Goal: Information Seeking & Learning: Learn about a topic

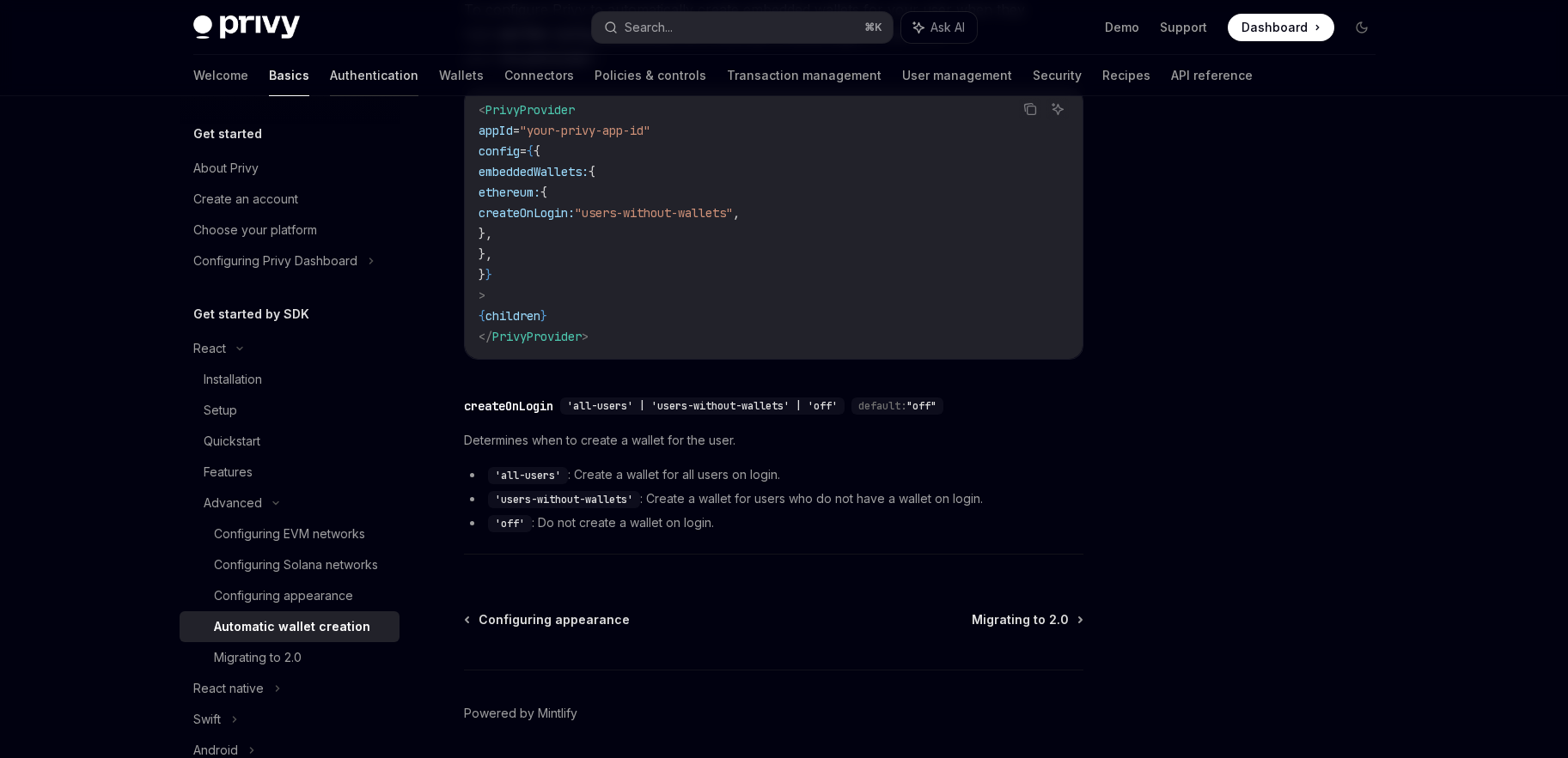
click at [330, 88] on link "Authentication" at bounding box center [374, 75] width 89 height 41
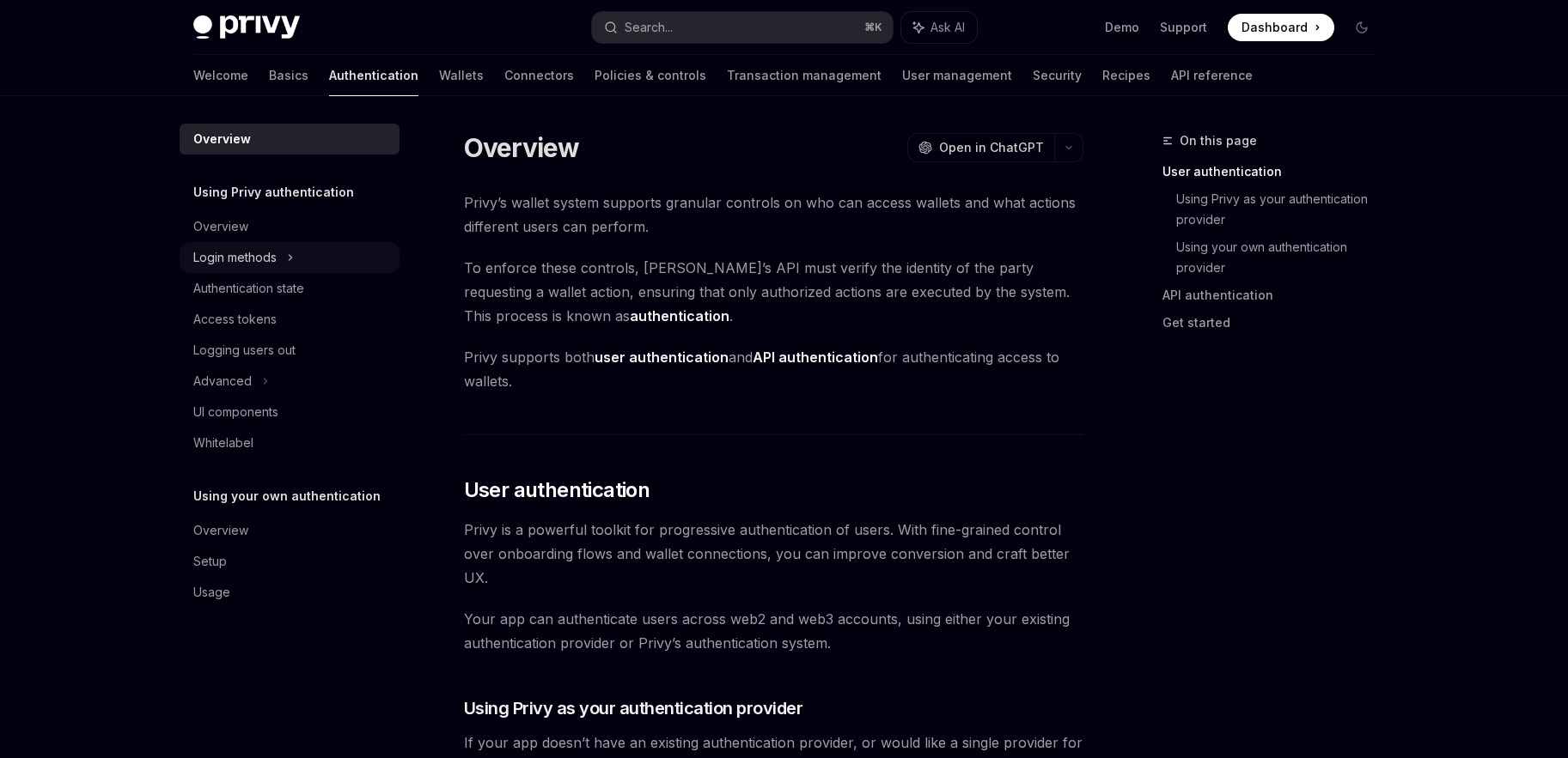
click at [293, 256] on icon at bounding box center [291, 258] width 7 height 21
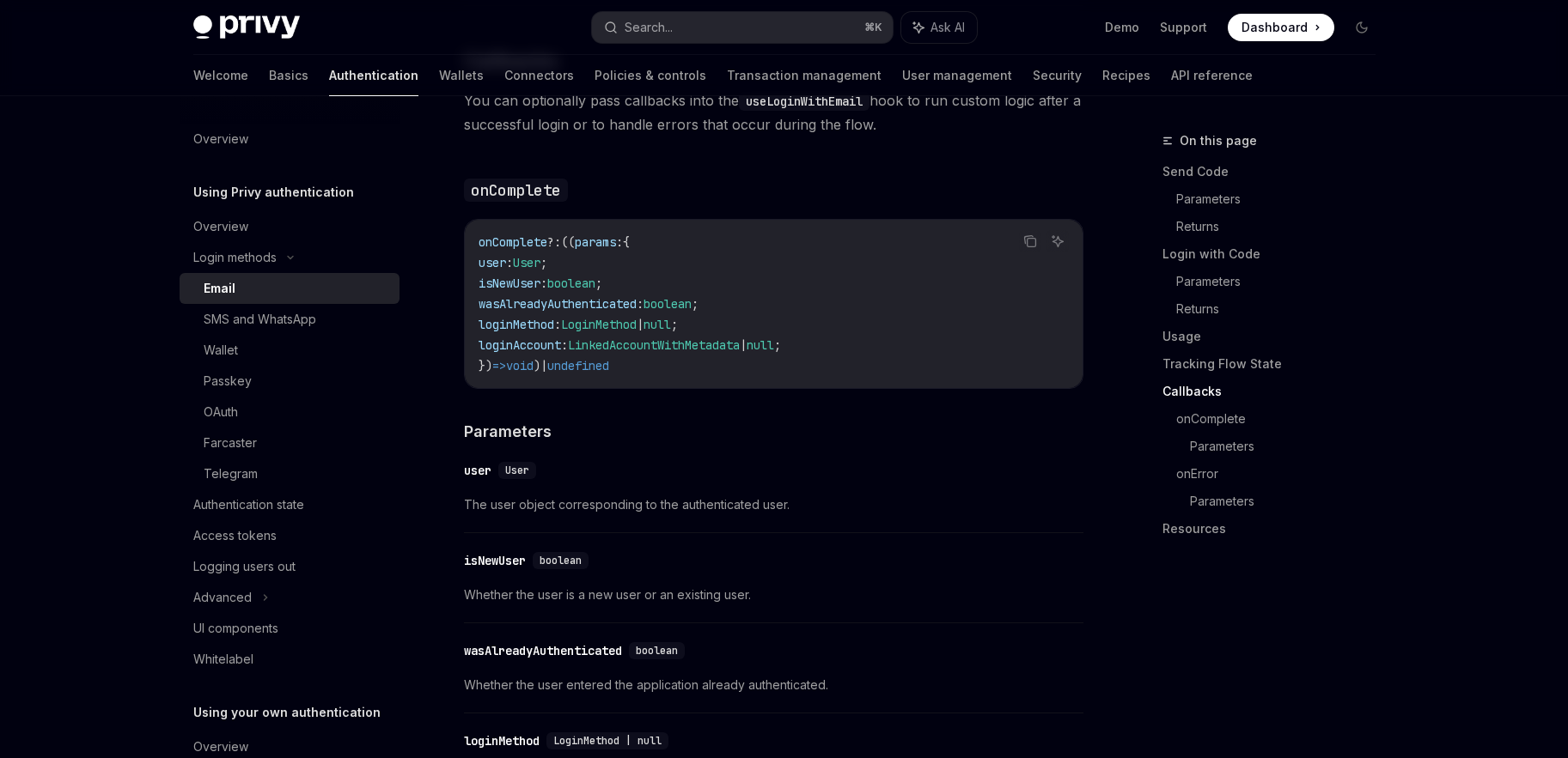
scroll to position [2538, 0]
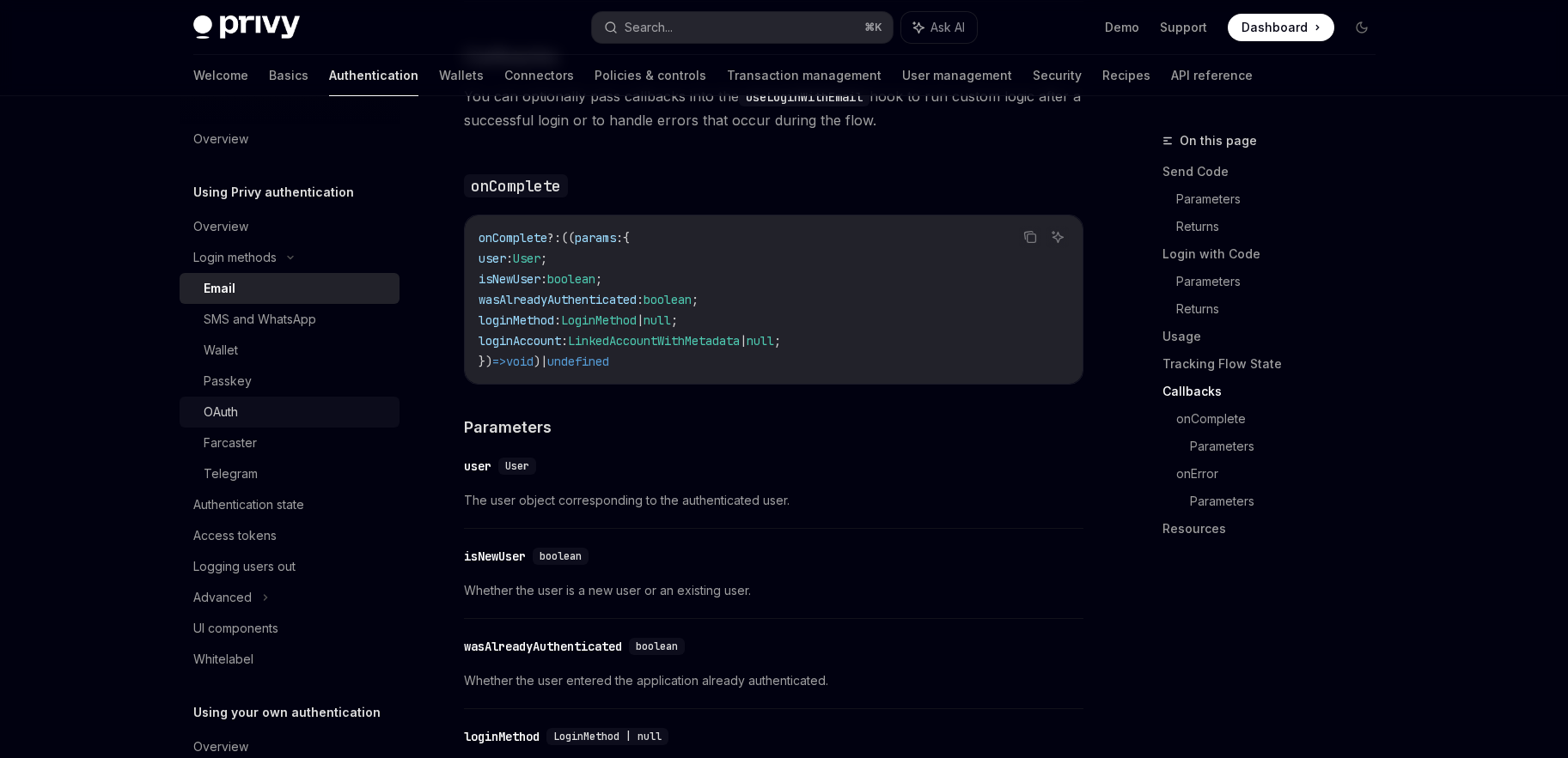
click at [237, 415] on div "OAuth" at bounding box center [220, 413] width 34 height 21
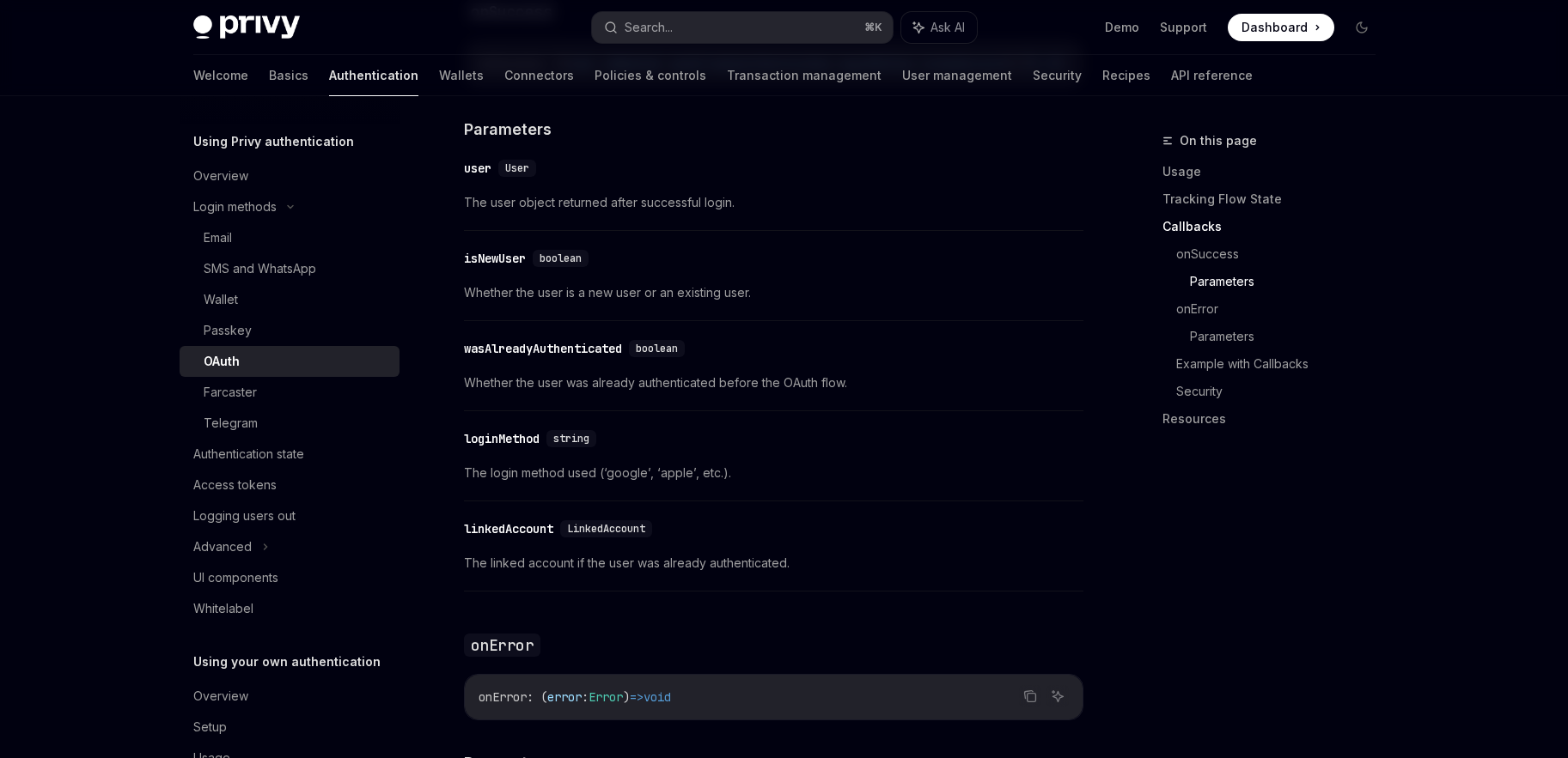
scroll to position [91, 0]
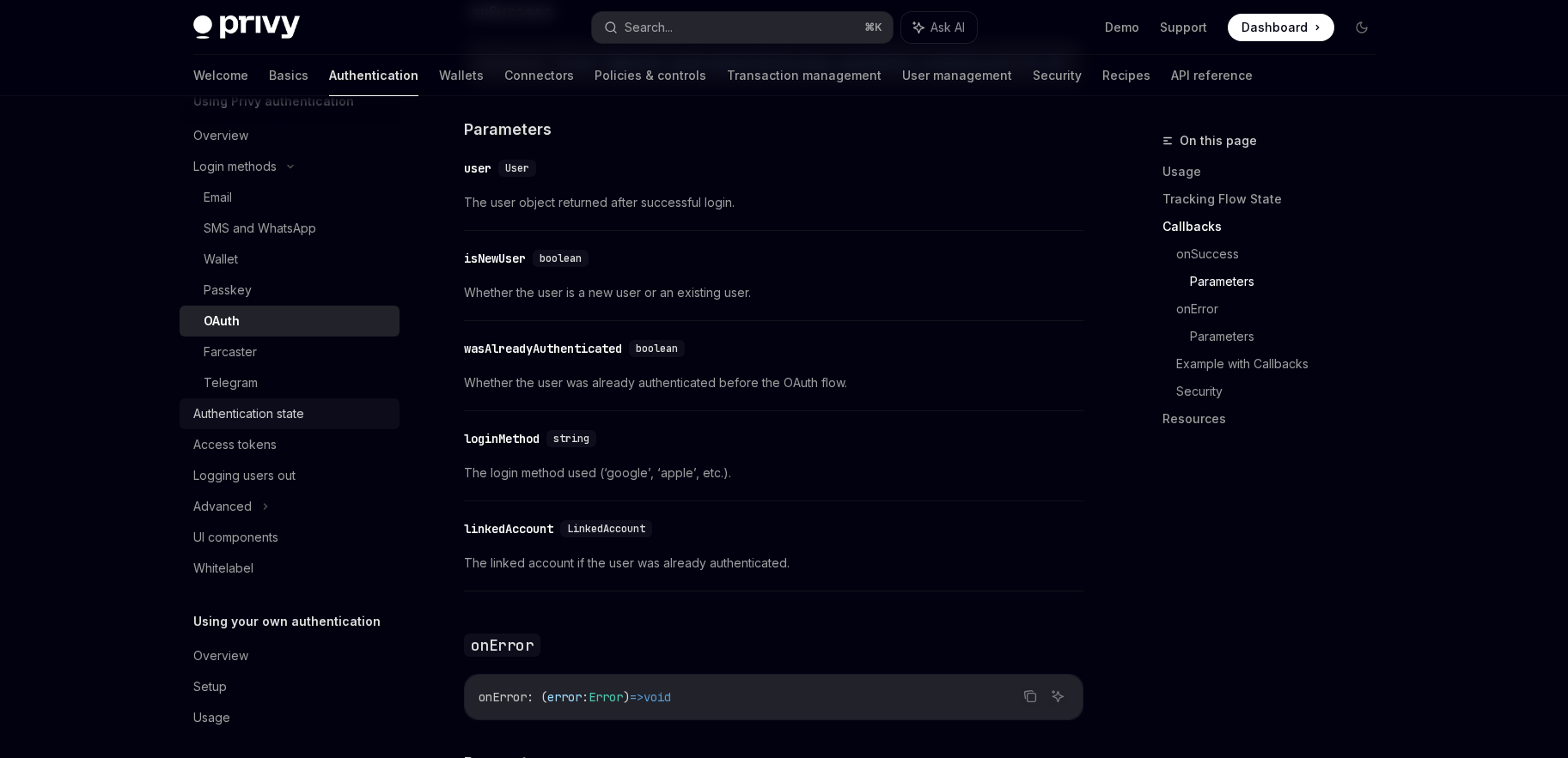
click at [294, 414] on div "Authentication state" at bounding box center [248, 414] width 111 height 21
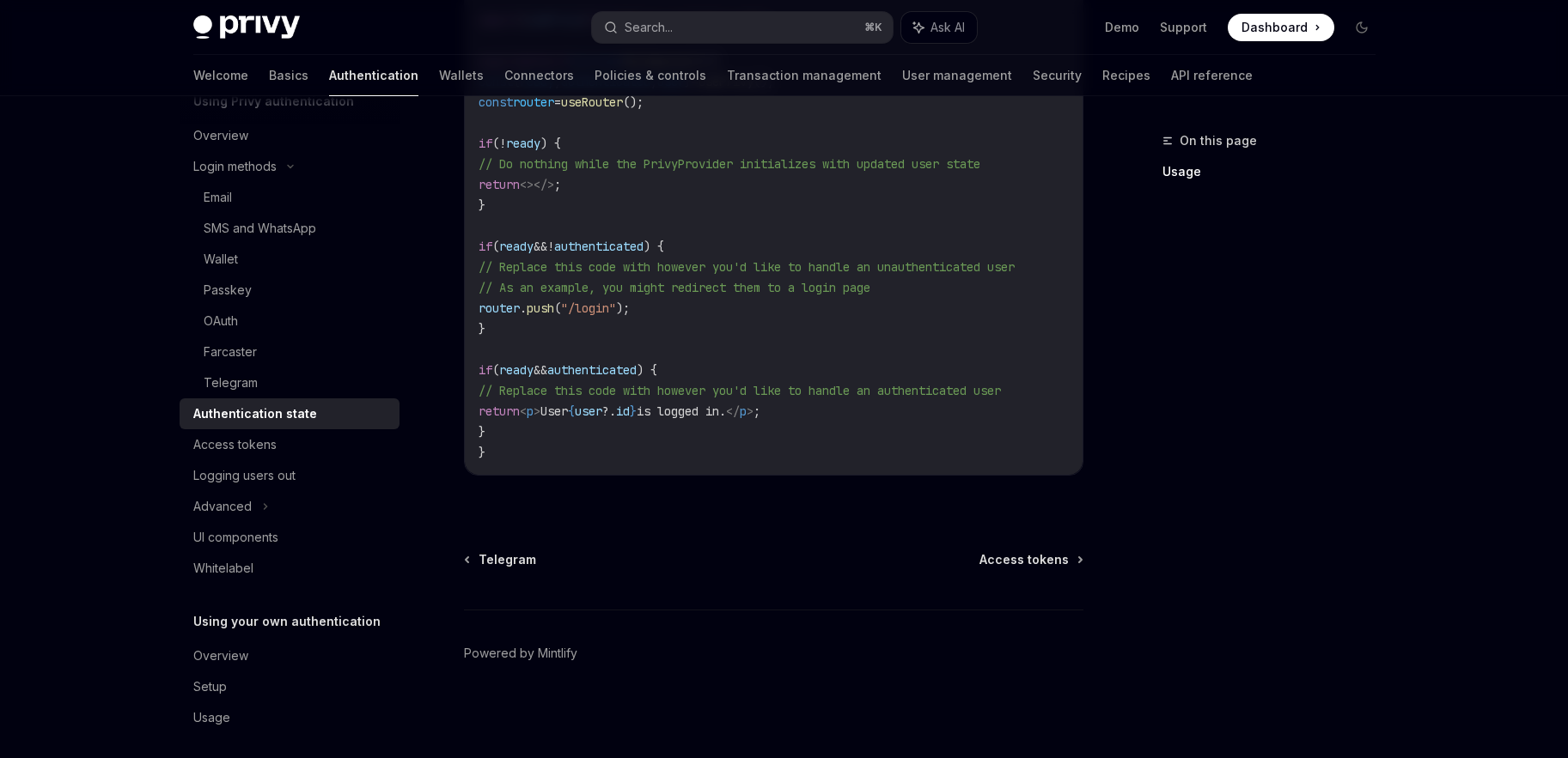
scroll to position [674, 0]
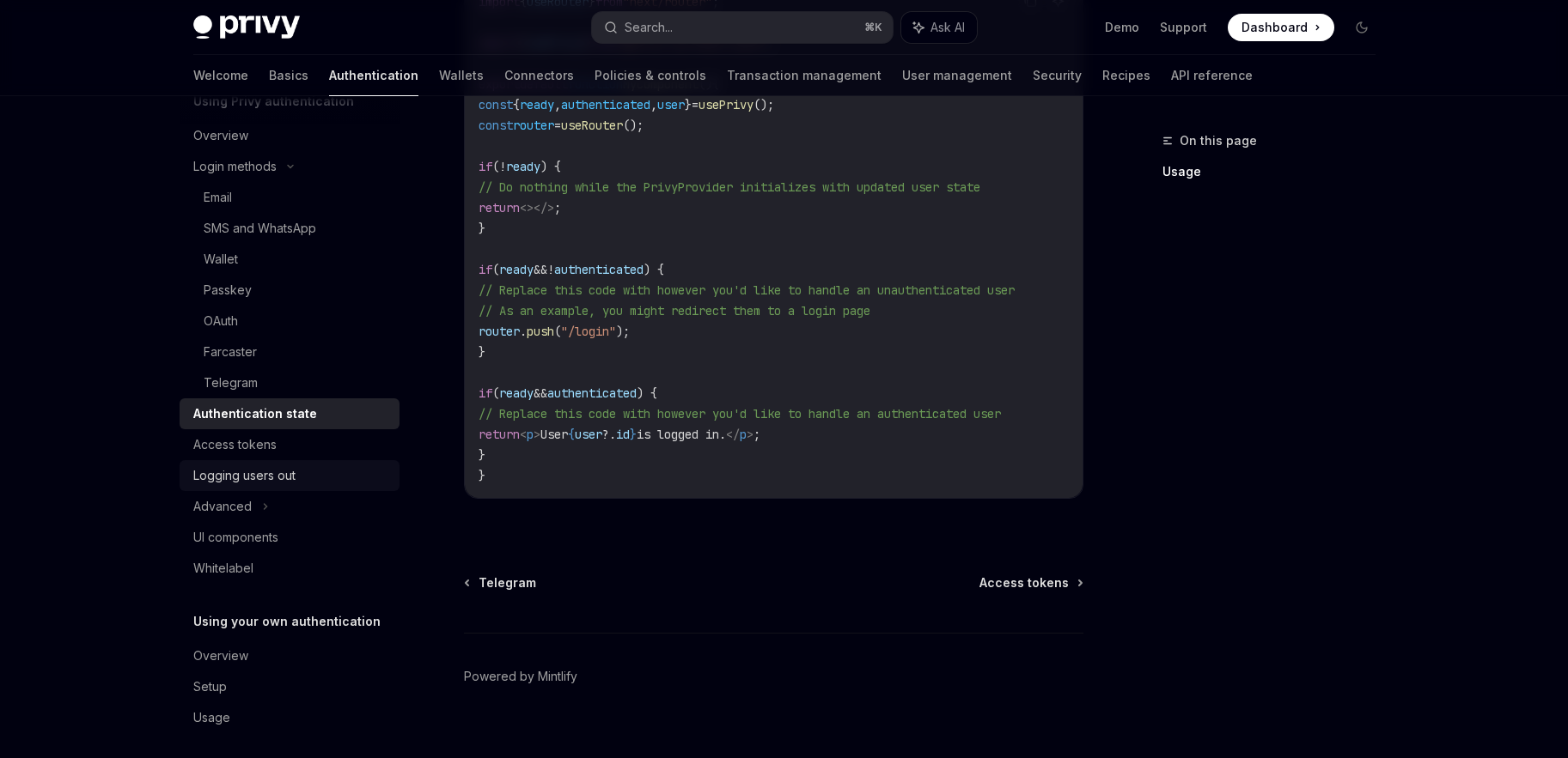
click at [258, 479] on div "Logging users out" at bounding box center [244, 476] width 102 height 21
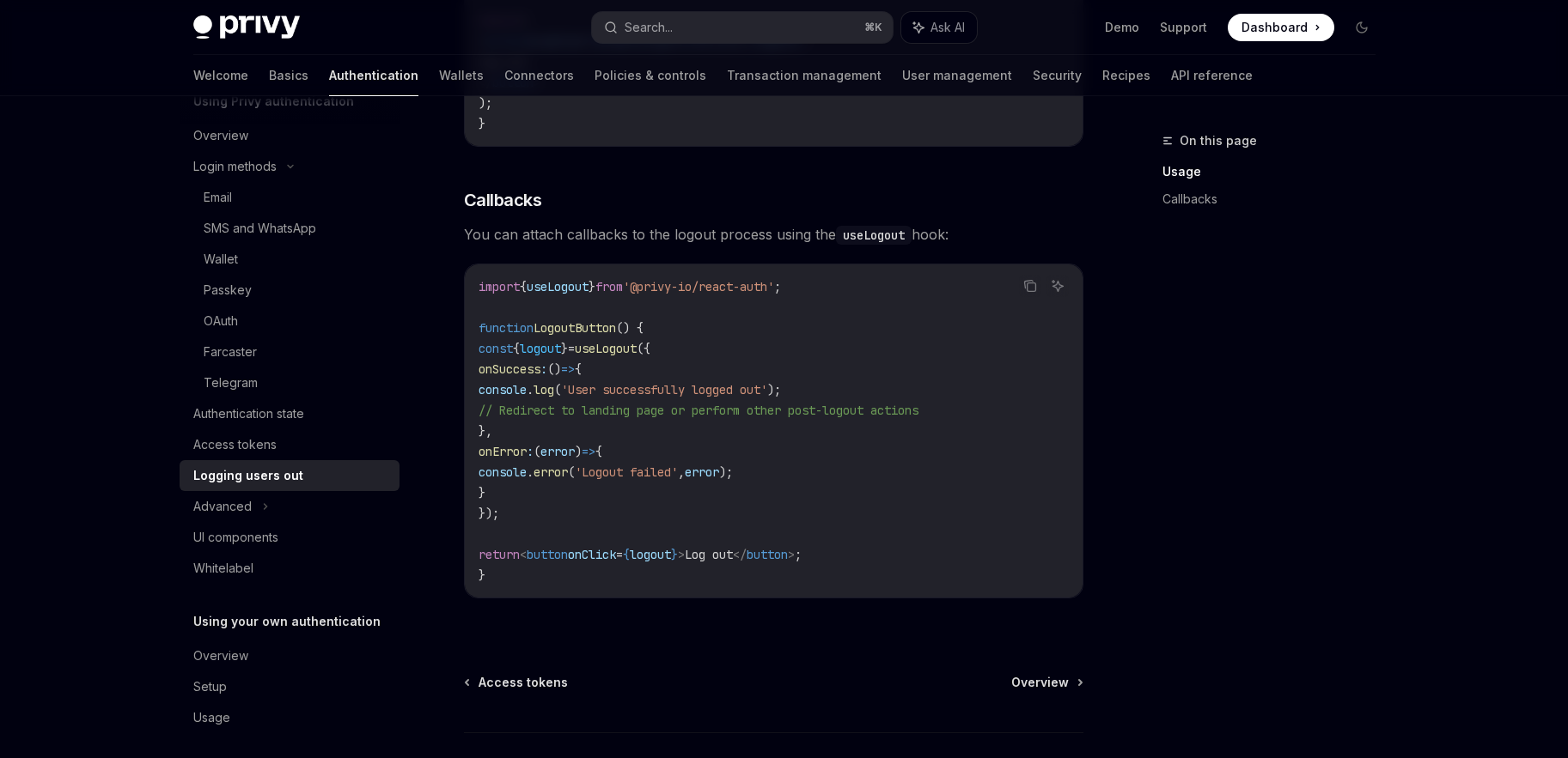
scroll to position [732, 0]
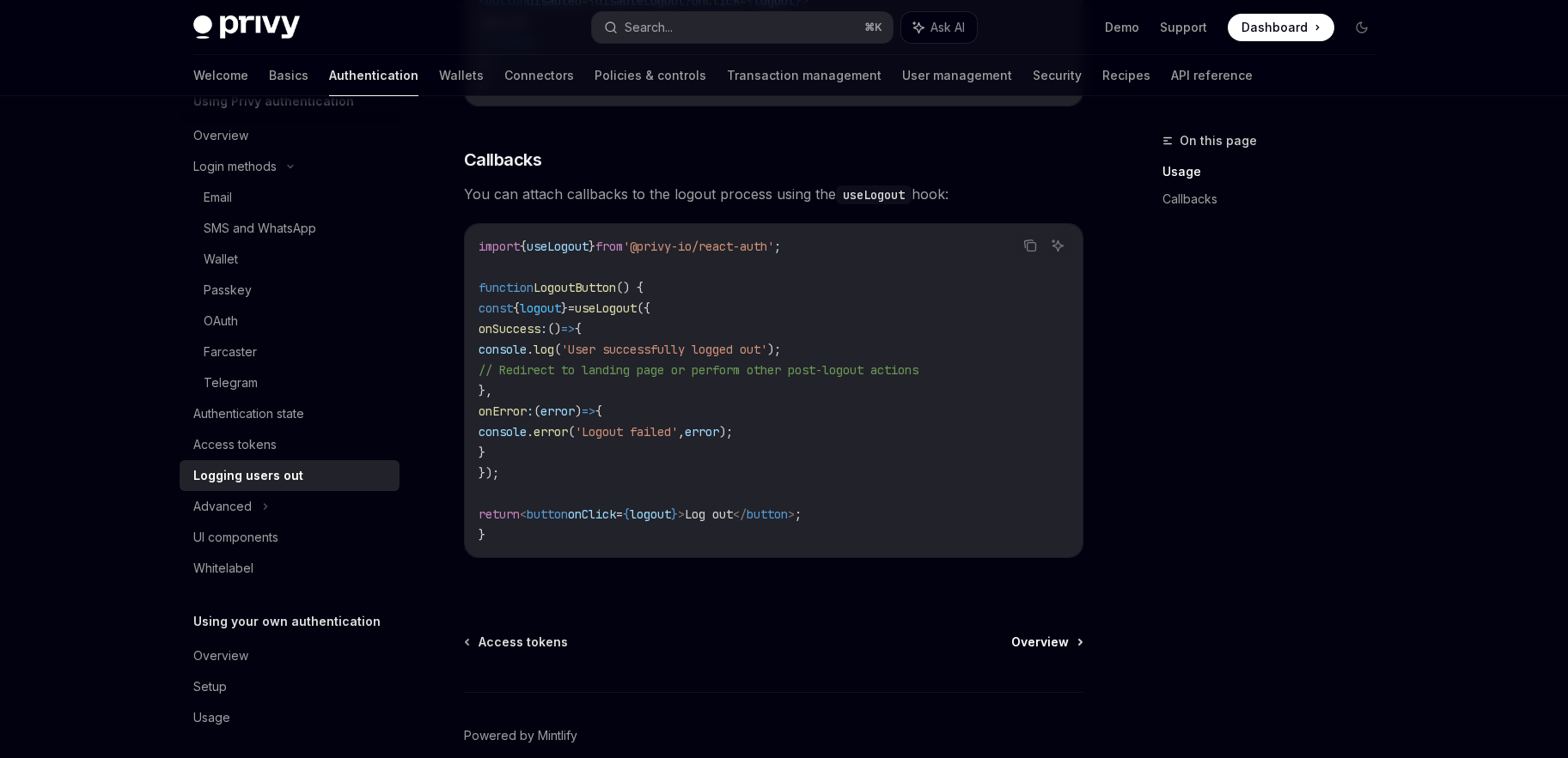
click at [1062, 636] on span "Overview" at bounding box center [1040, 642] width 57 height 17
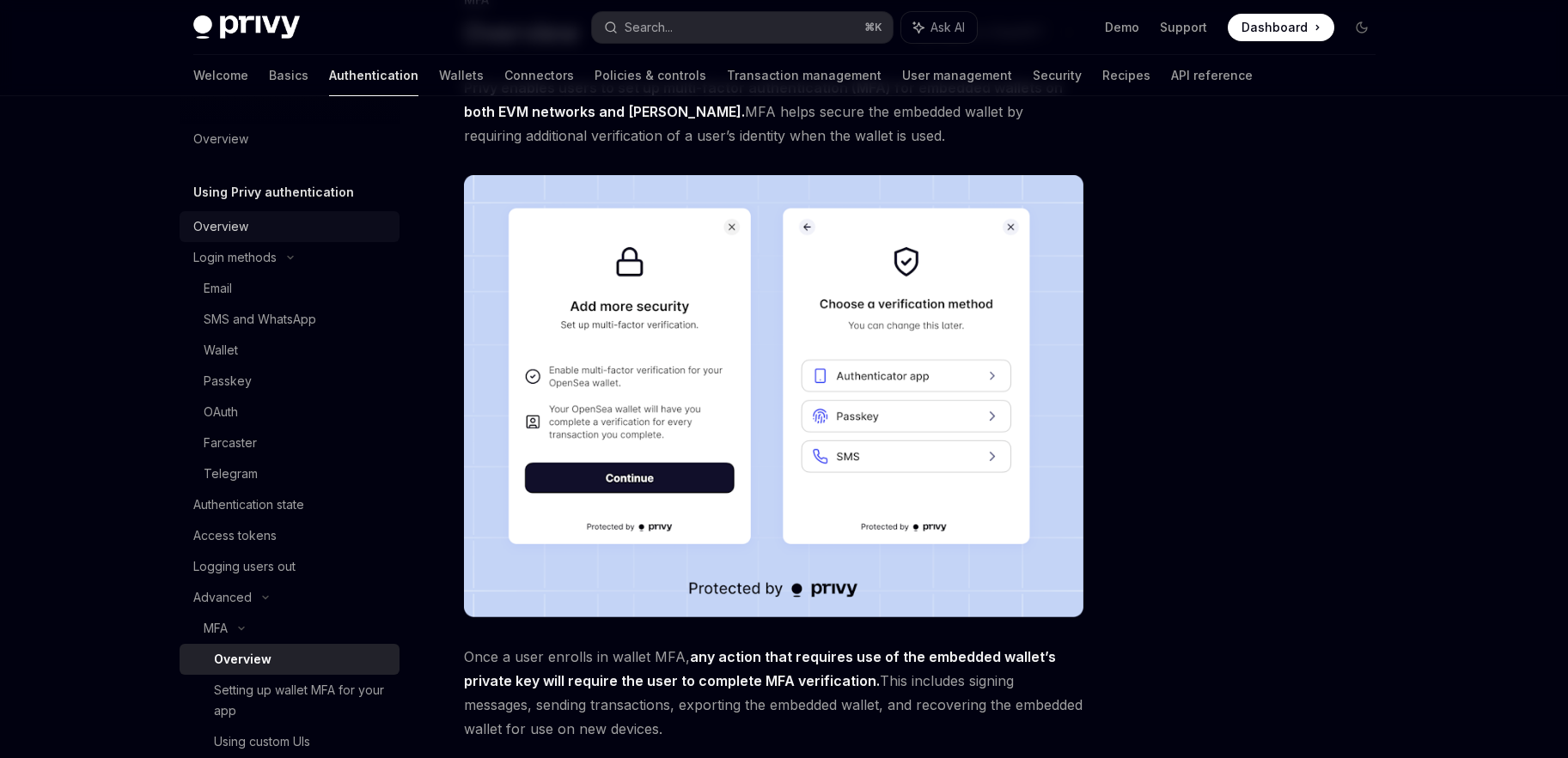
click at [274, 232] on div "Overview" at bounding box center [291, 227] width 196 height 21
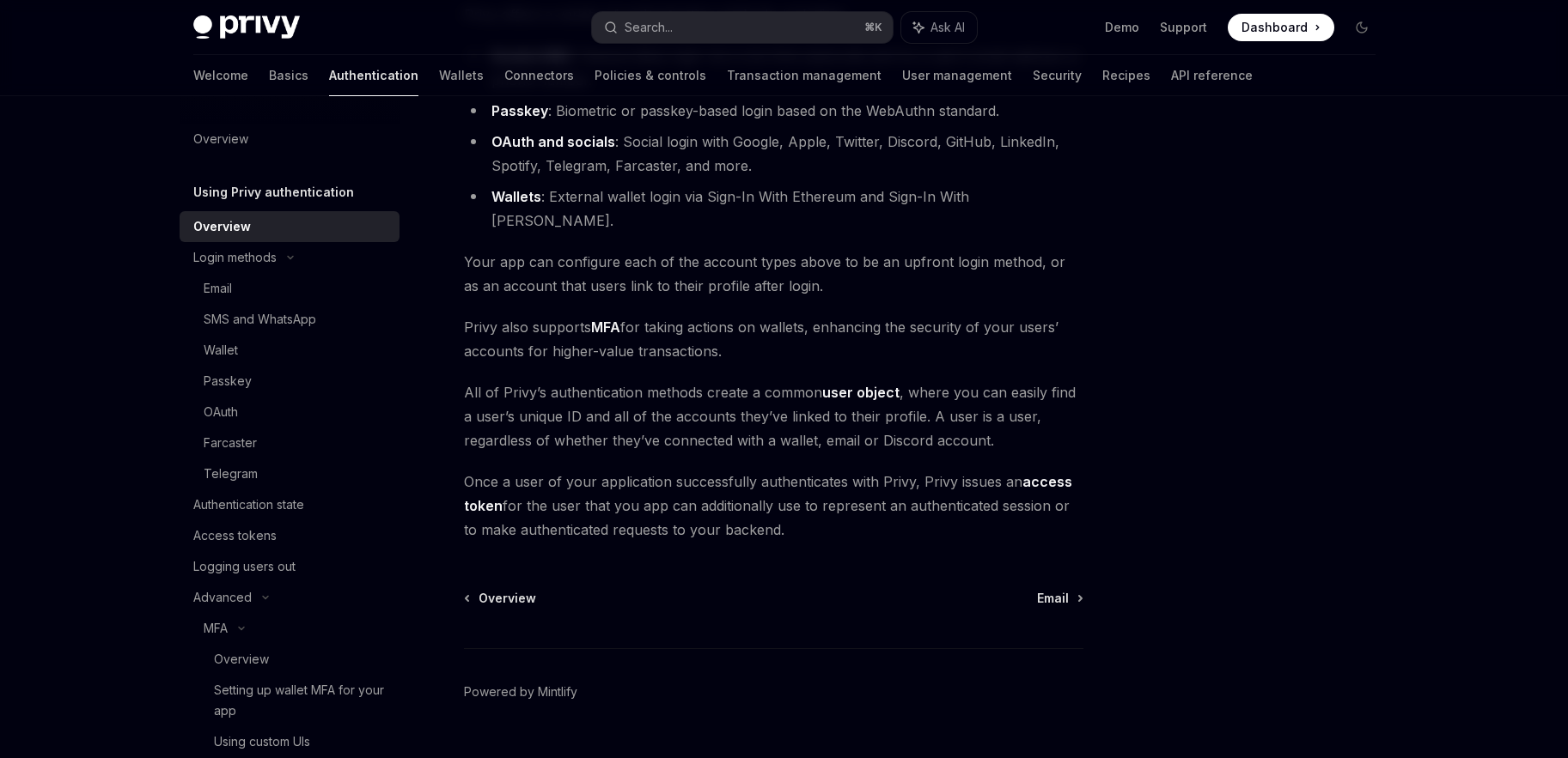
scroll to position [259, 0]
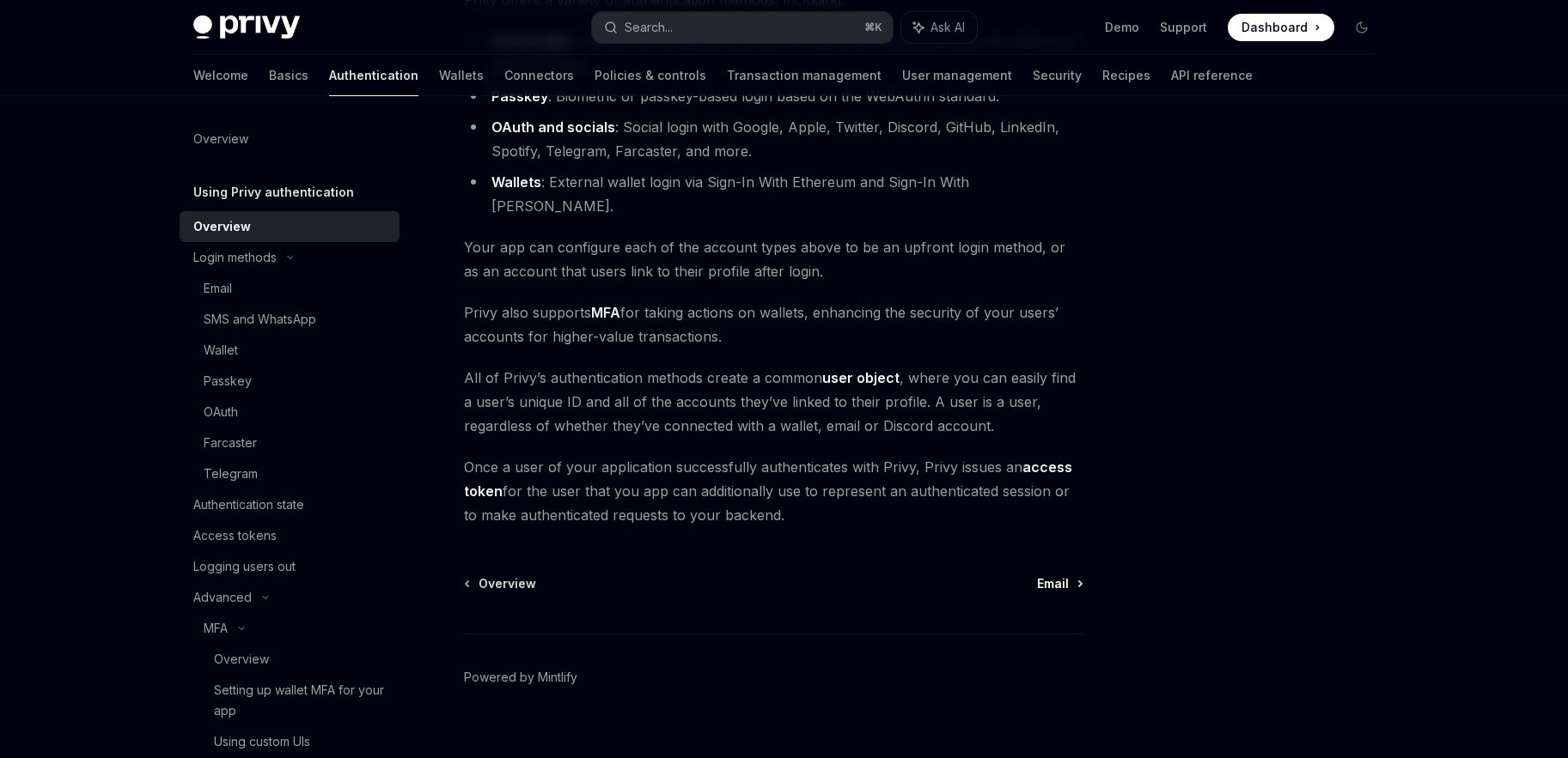
click at [1055, 575] on span "Email" at bounding box center [1053, 584] width 32 height 17
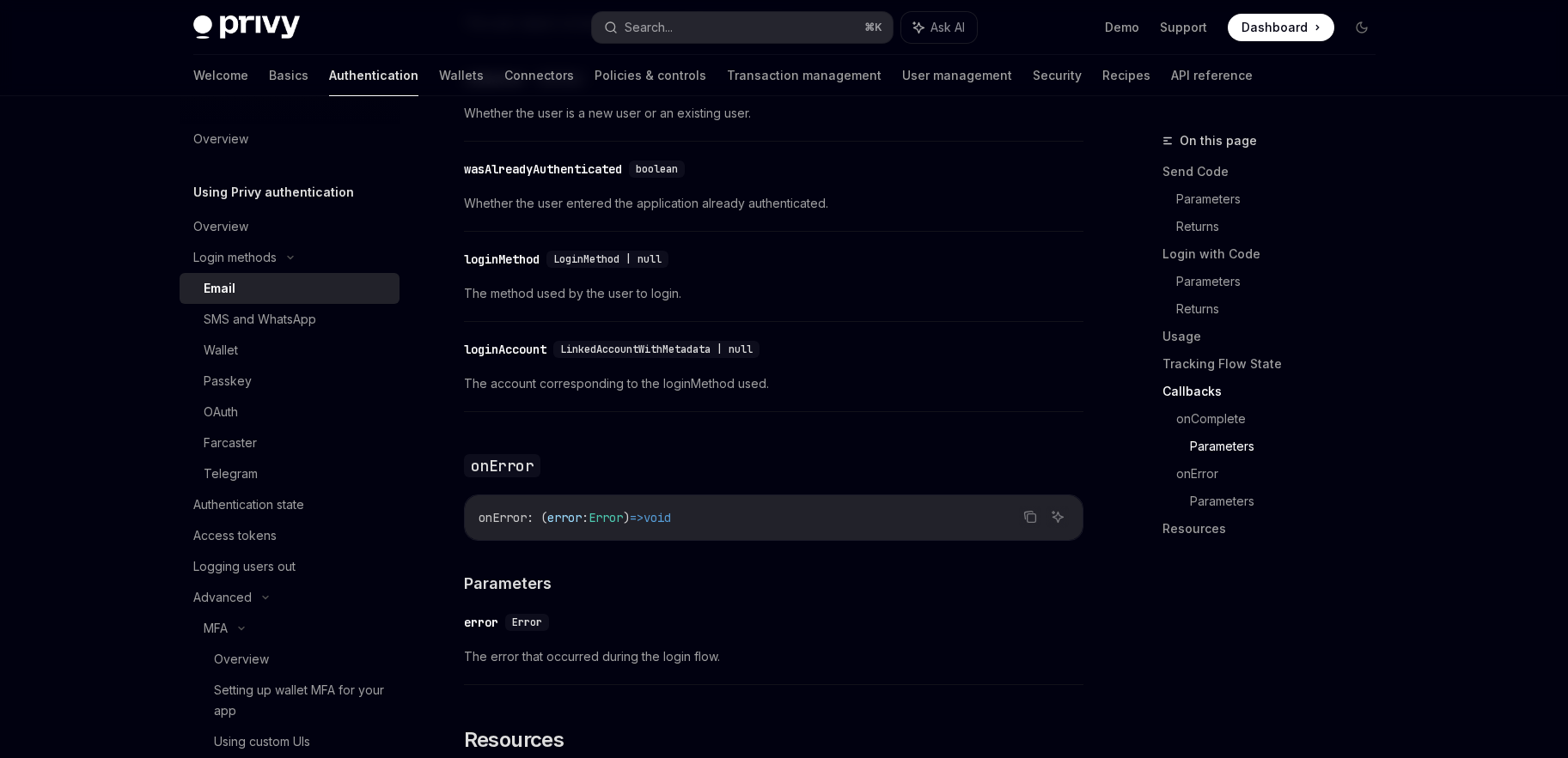
scroll to position [3021, 0]
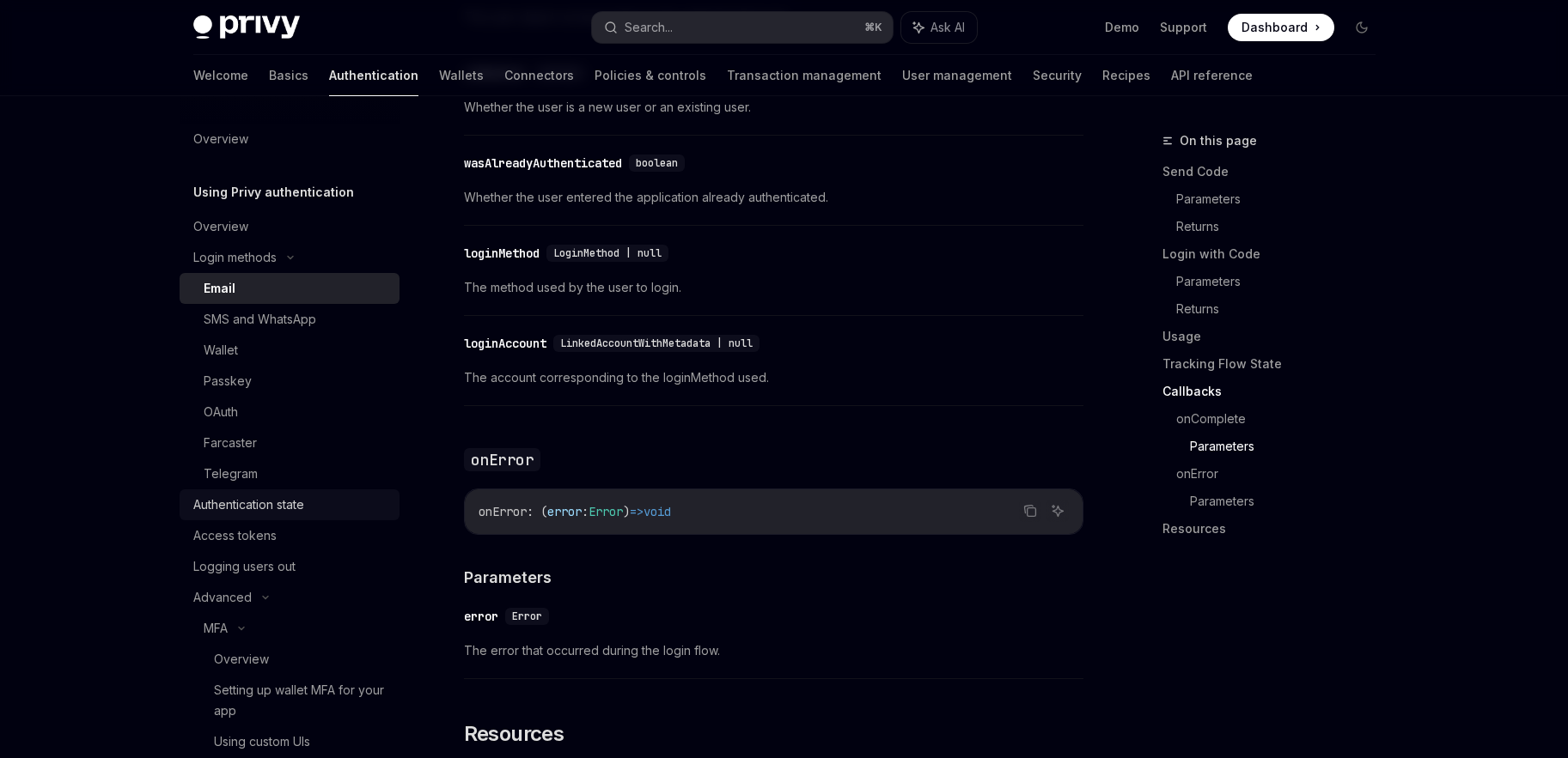
click at [239, 497] on div "Authentication state" at bounding box center [248, 505] width 111 height 21
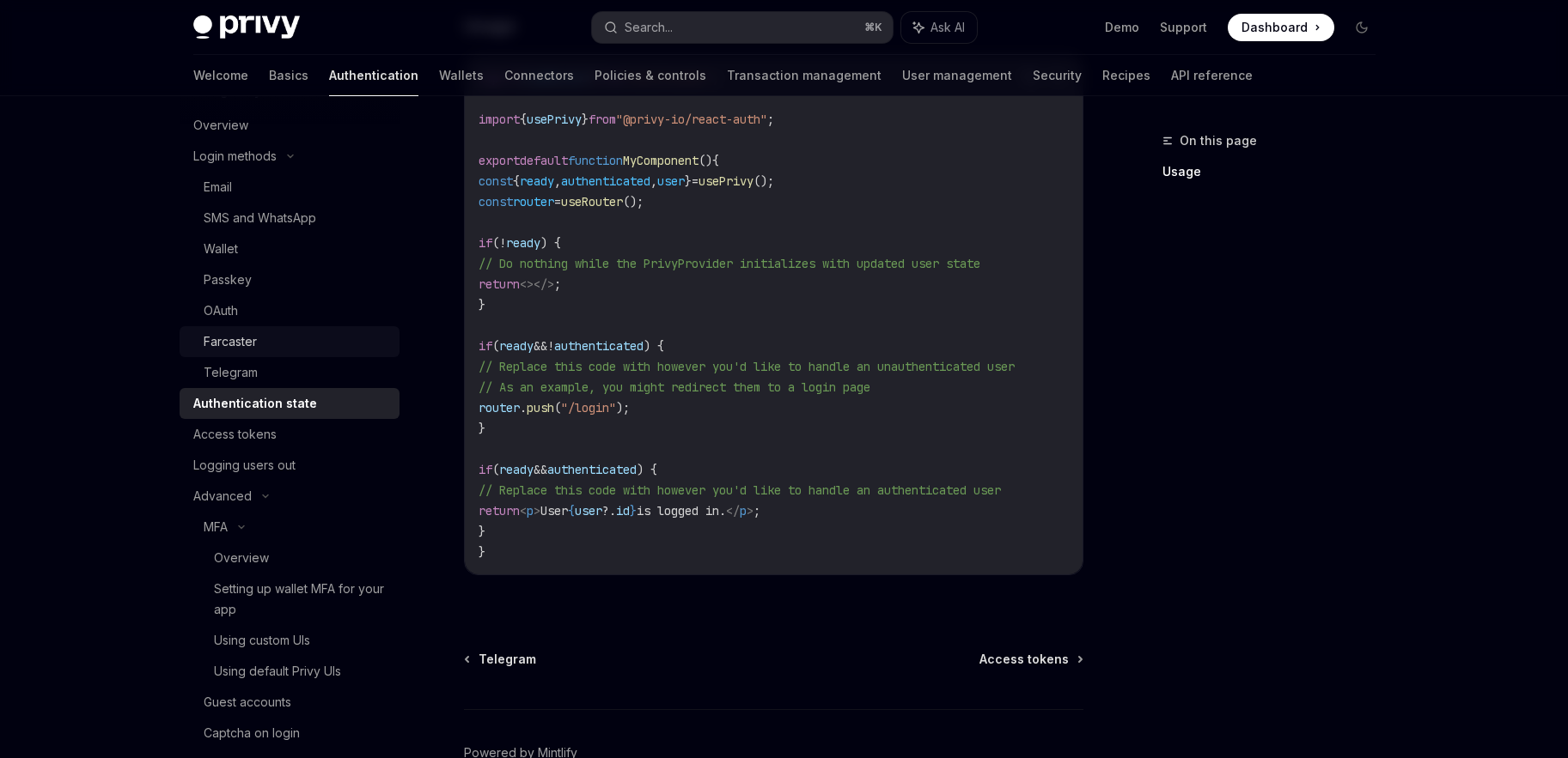
scroll to position [107, 0]
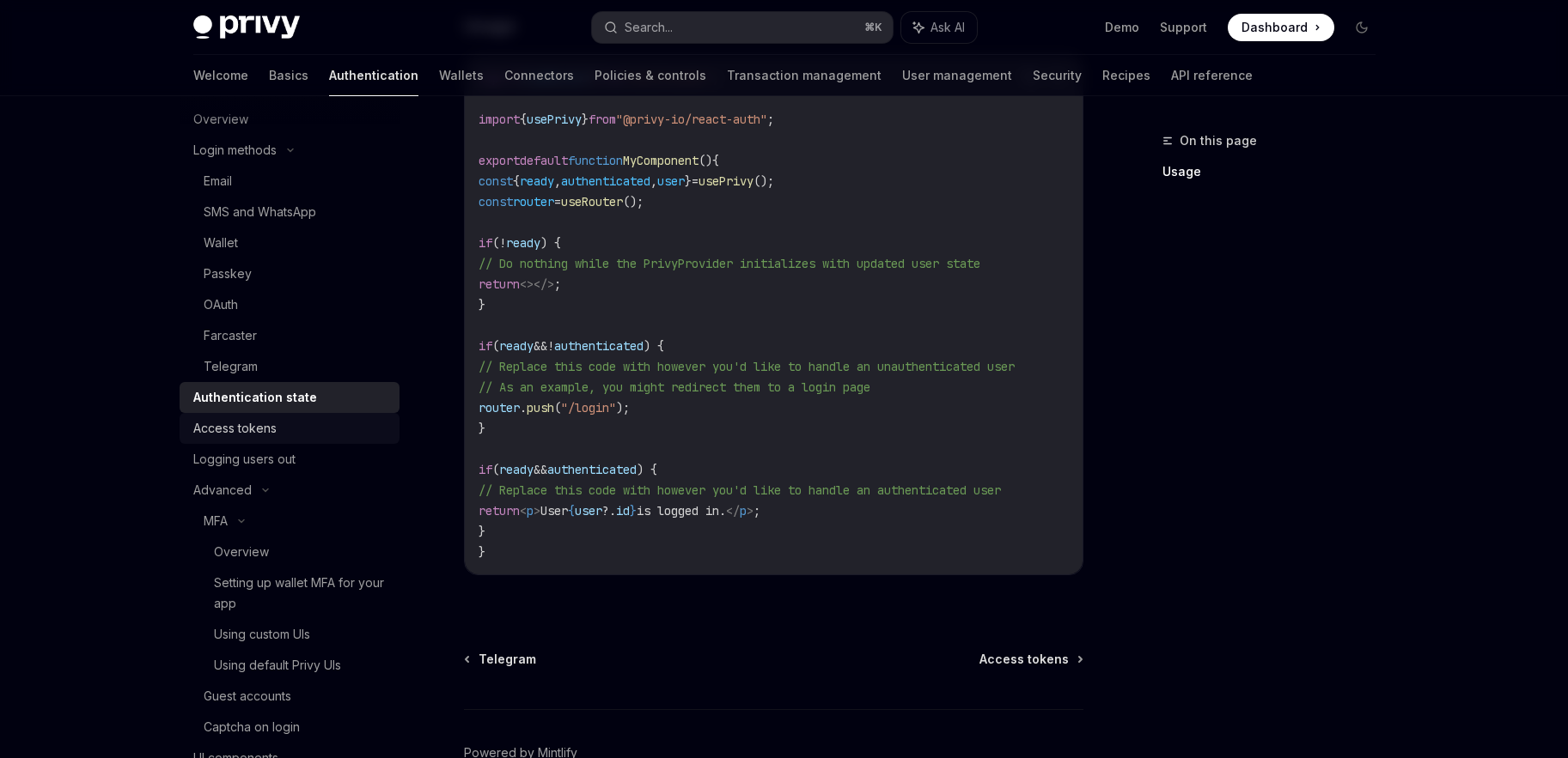
click at [290, 430] on div "Access tokens" at bounding box center [291, 429] width 196 height 21
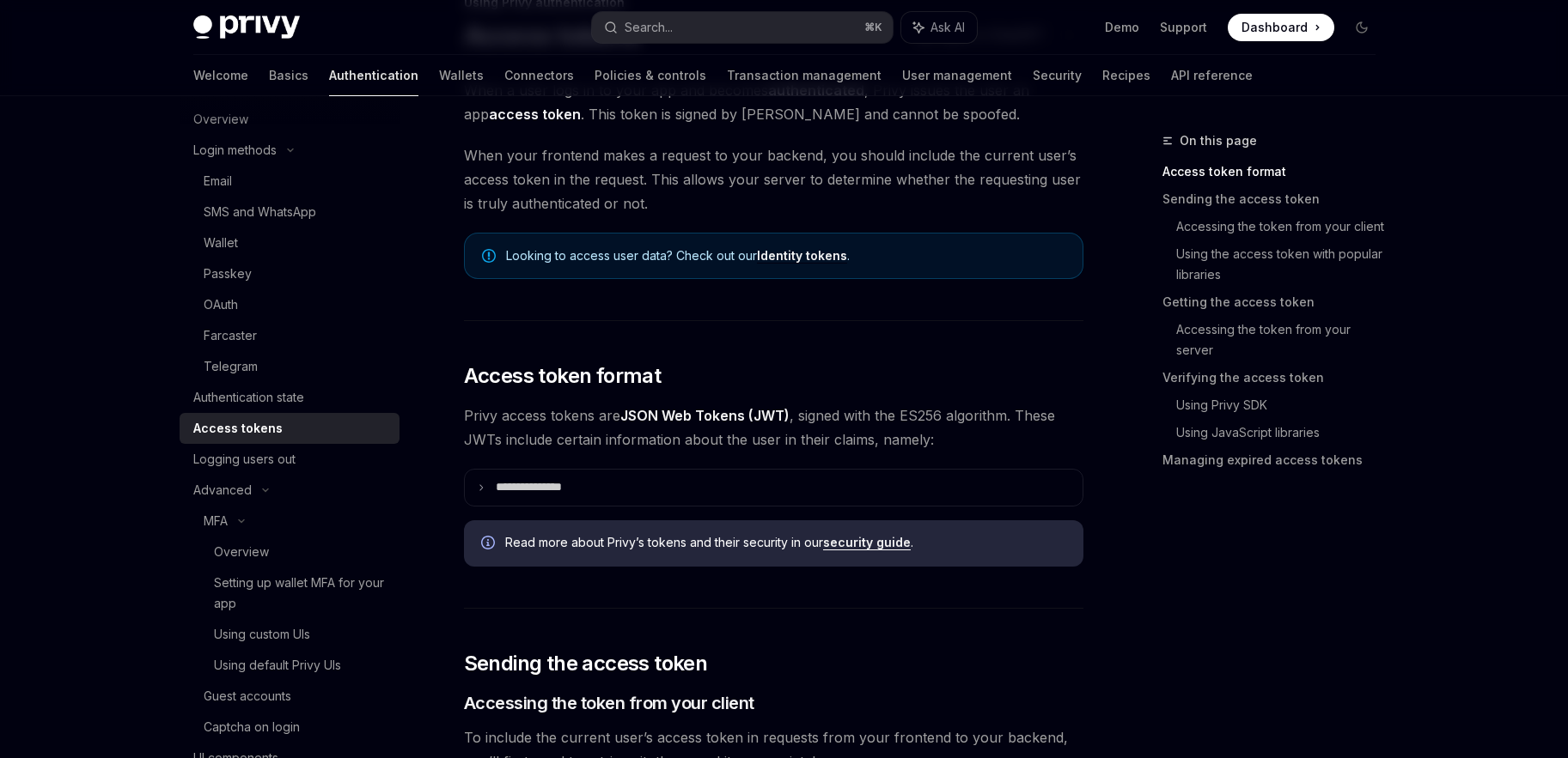
scroll to position [166, 0]
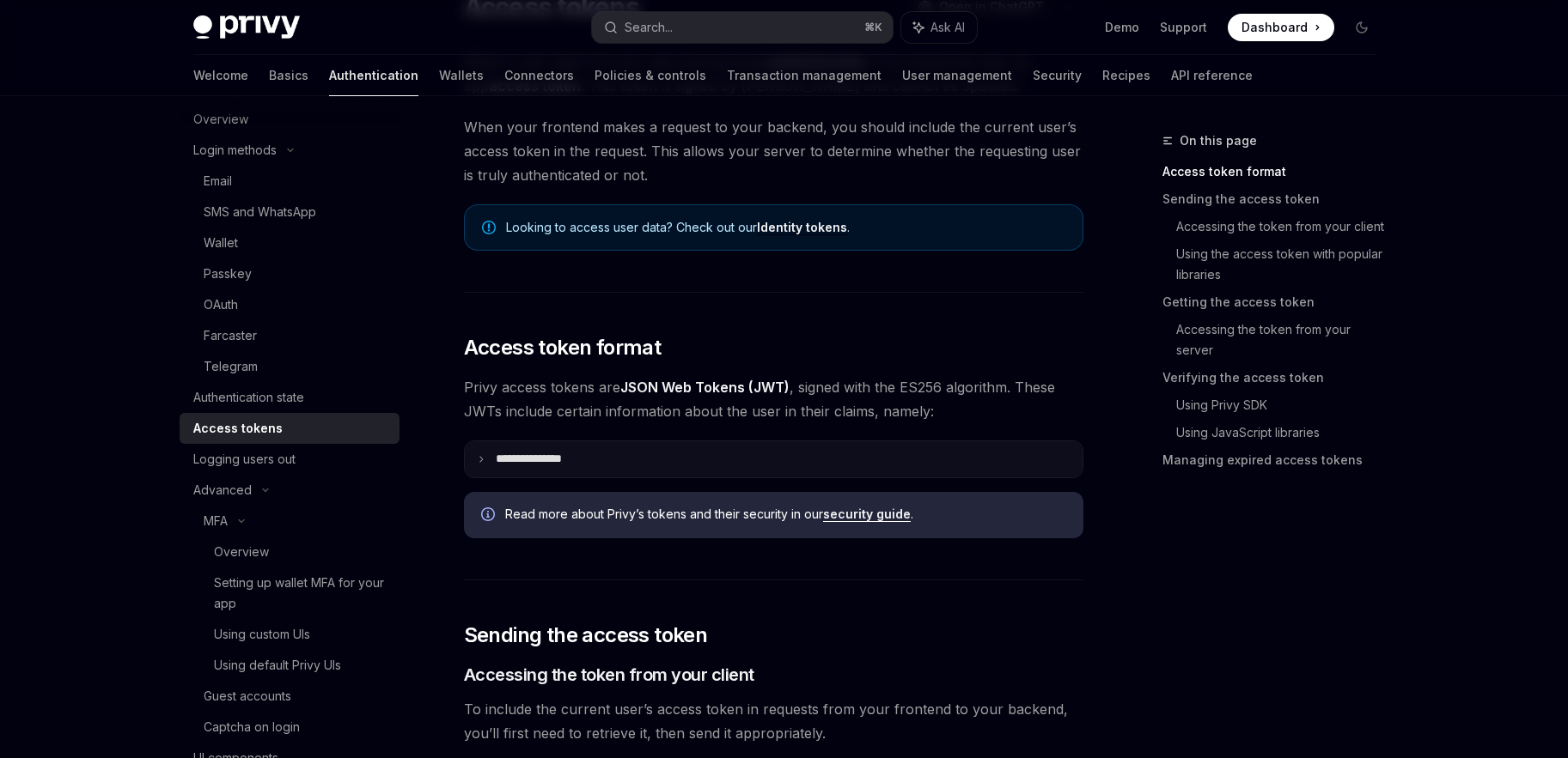
click at [723, 452] on summary "**********" at bounding box center [773, 459] width 617 height 36
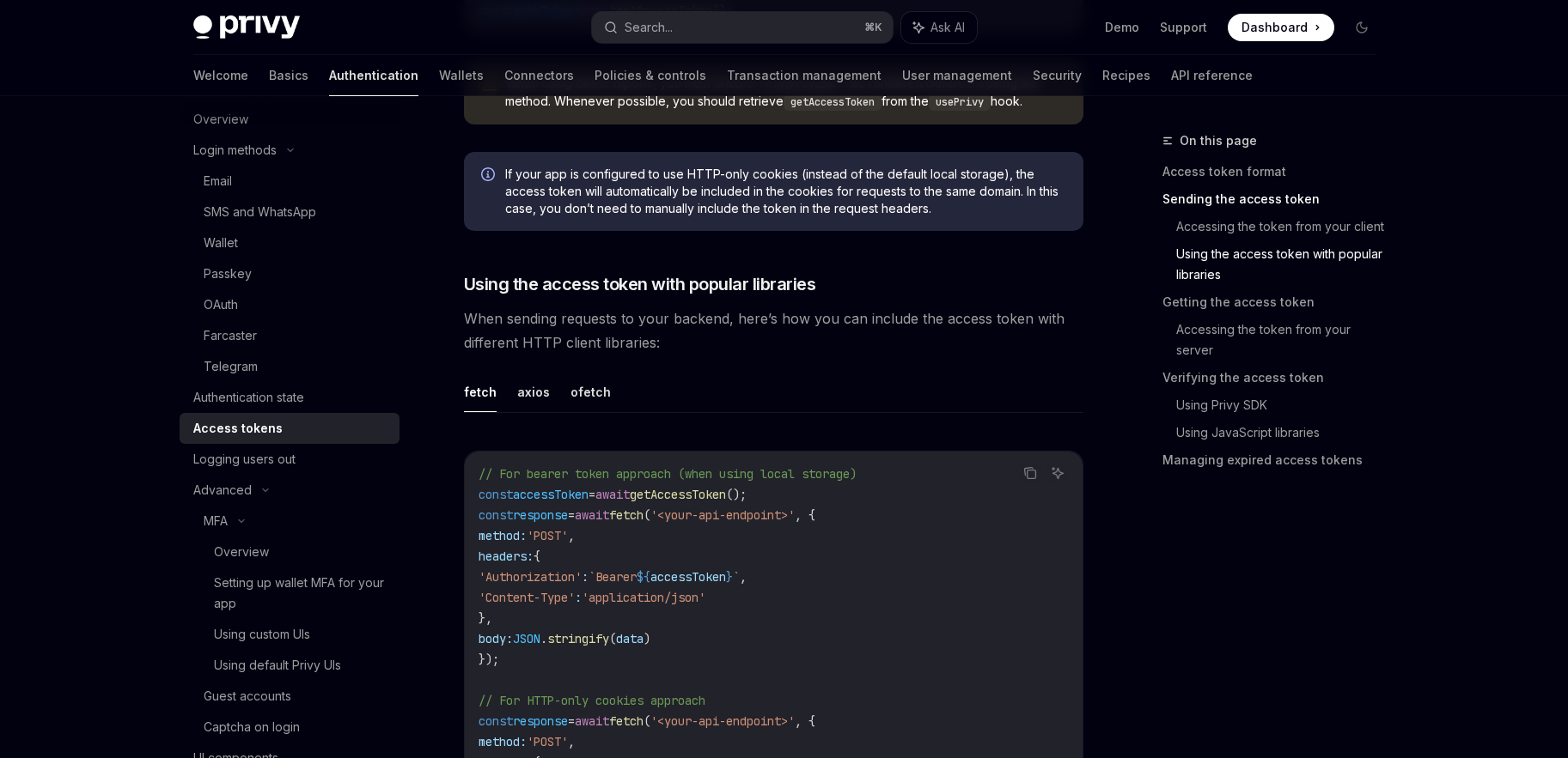
scroll to position [1869, 0]
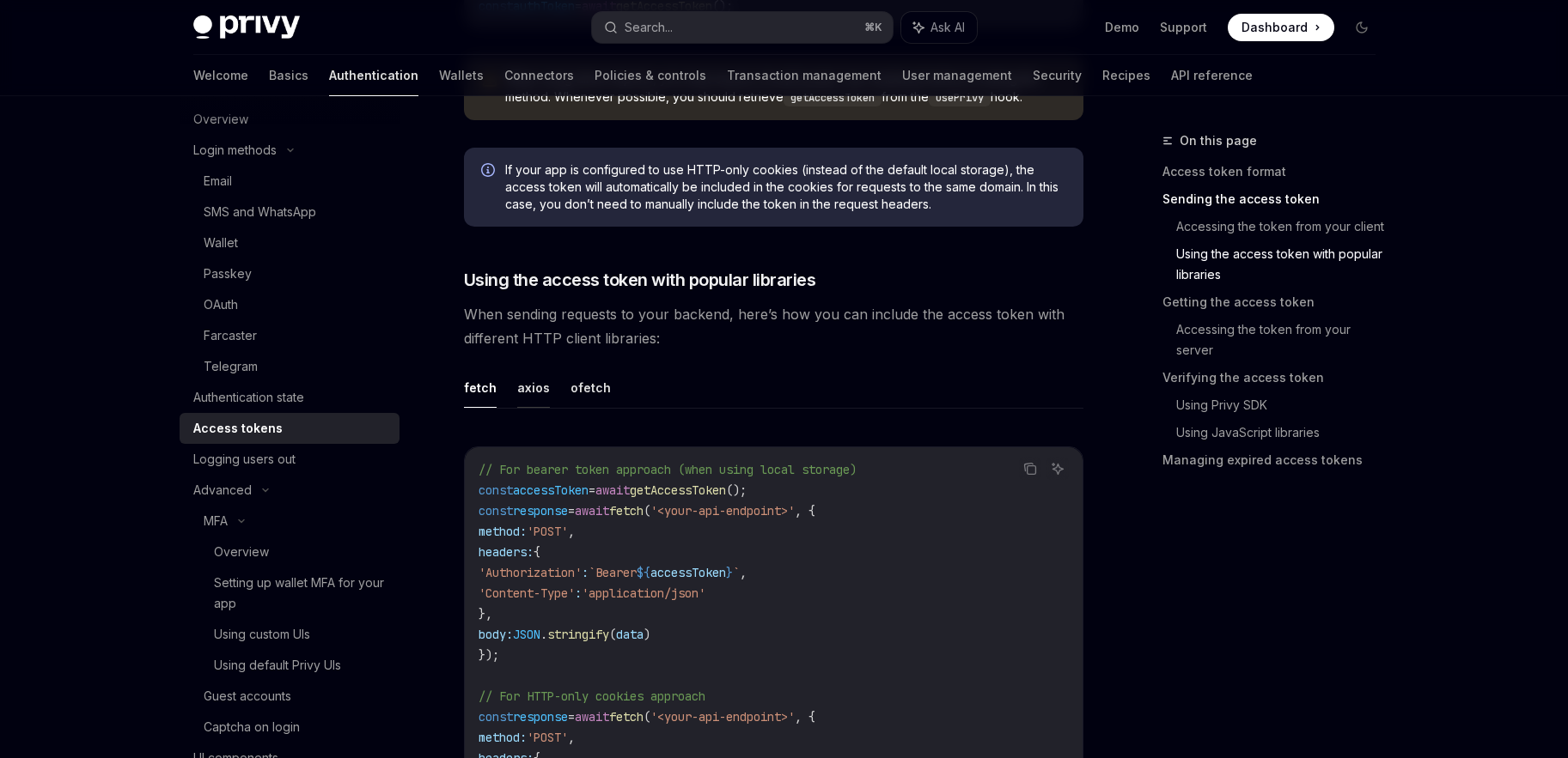
click at [540, 383] on button "axios" at bounding box center [533, 387] width 32 height 40
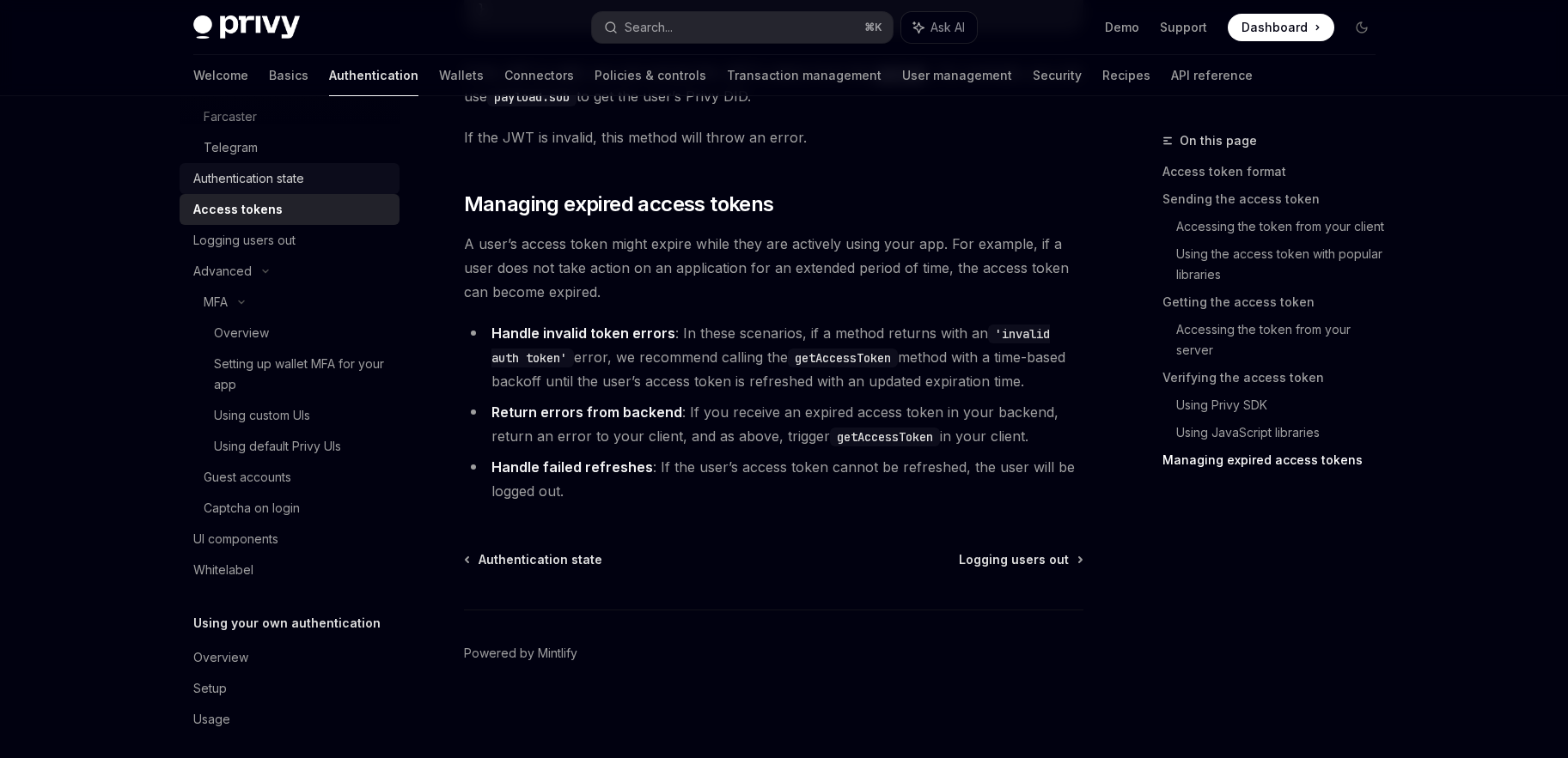
scroll to position [338, 0]
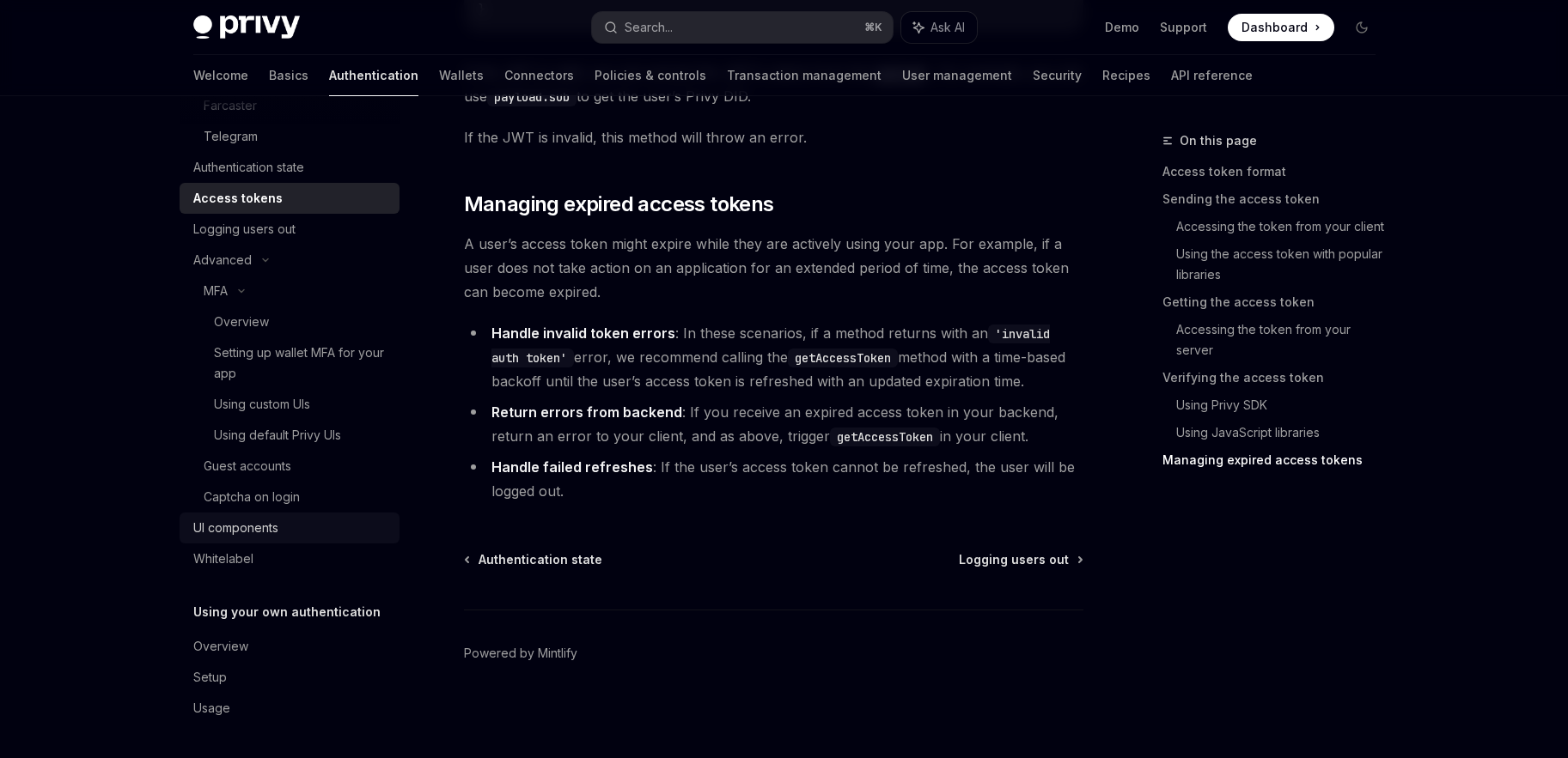
click at [306, 533] on div "UI components" at bounding box center [291, 528] width 196 height 21
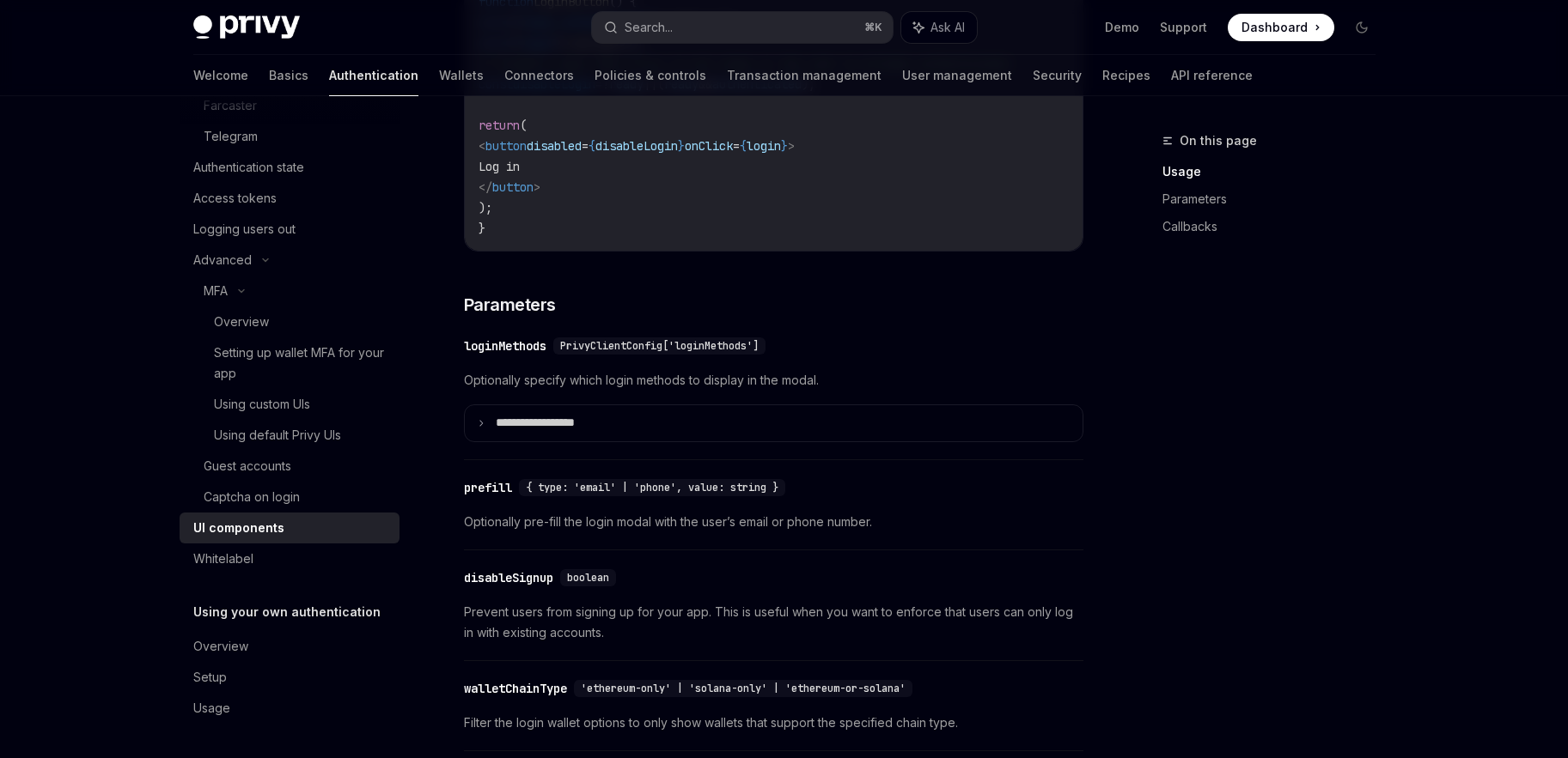
scroll to position [1417, 0]
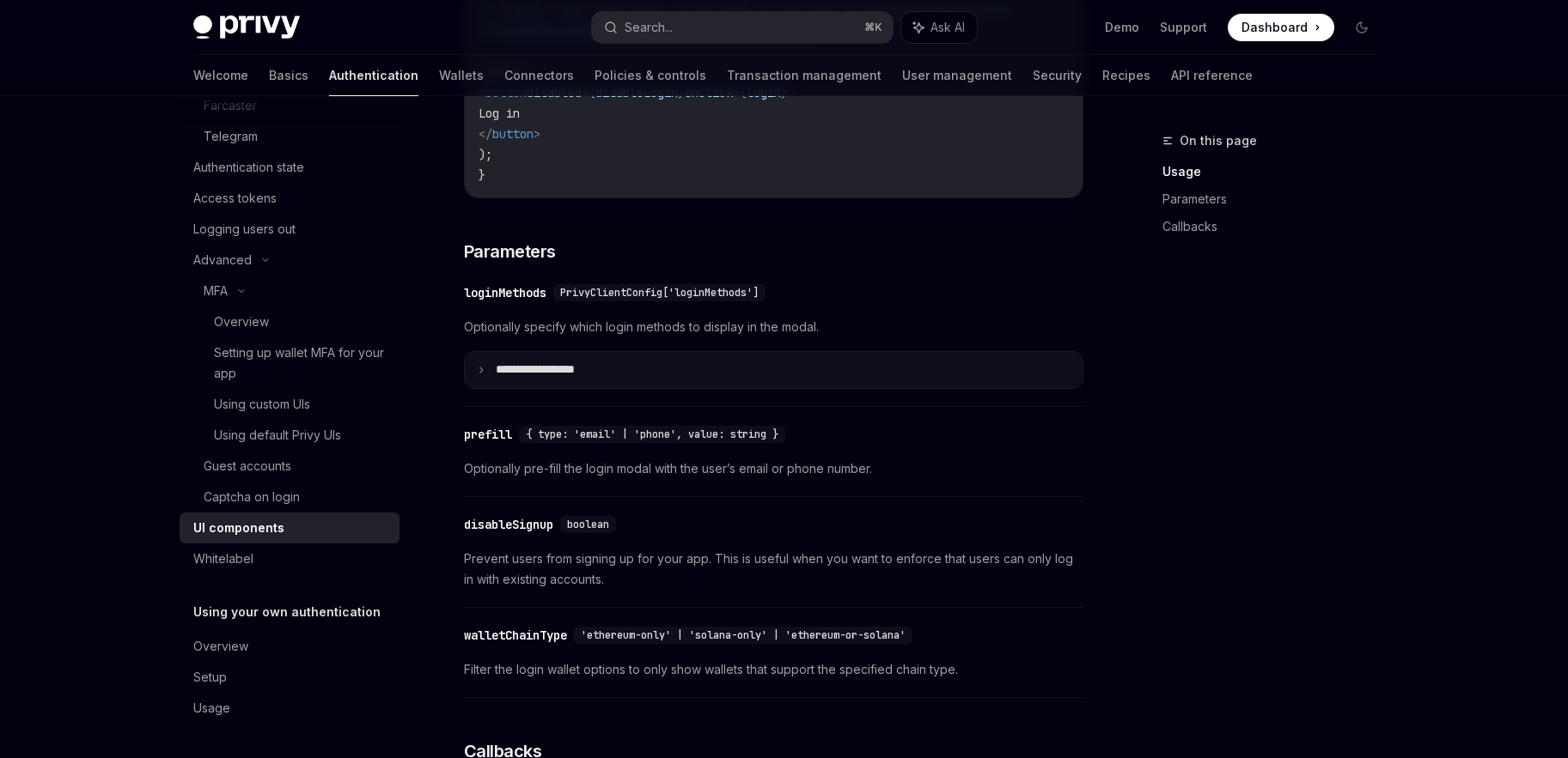
click at [710, 387] on summary "**********" at bounding box center [773, 370] width 617 height 36
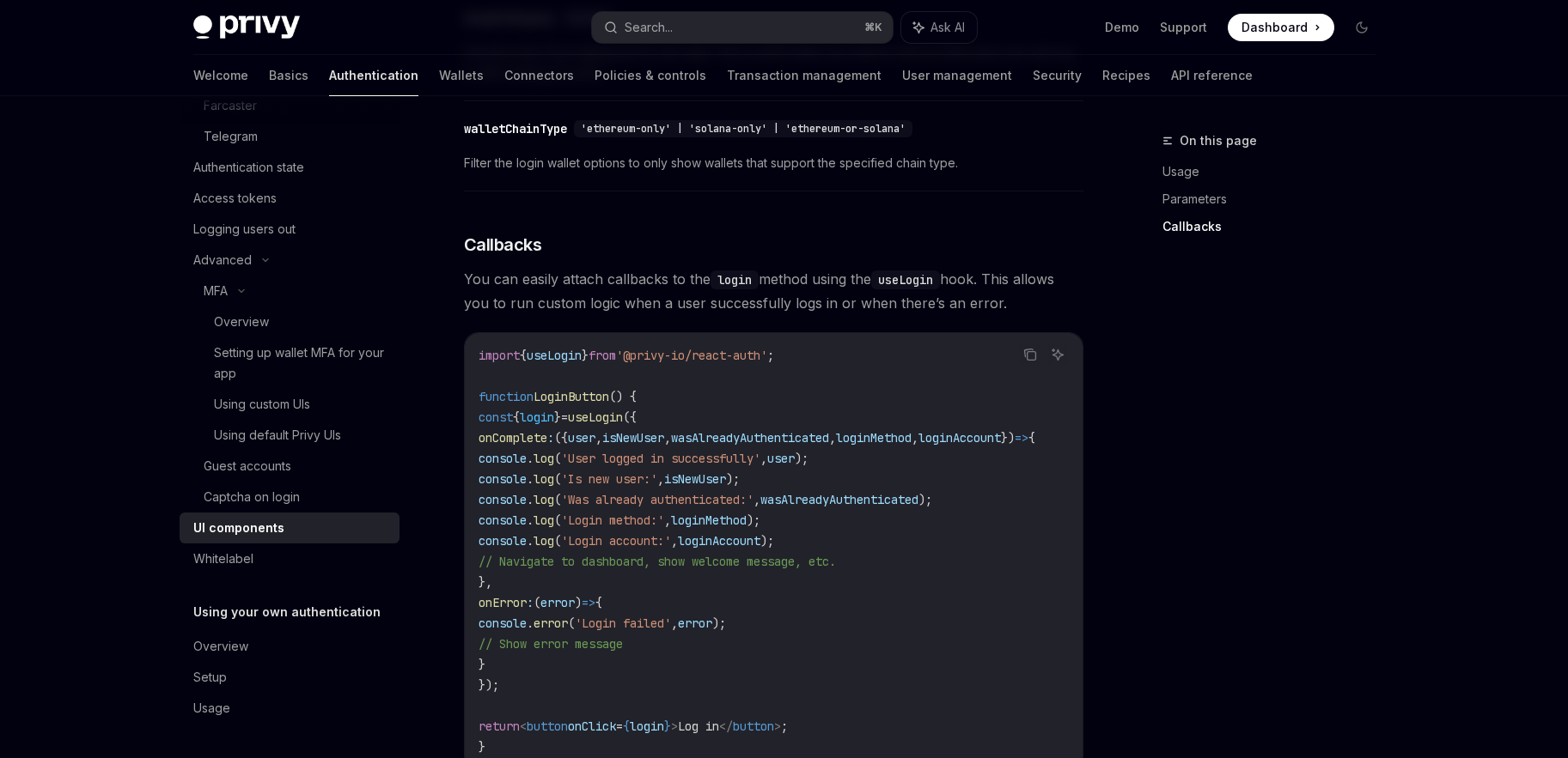
scroll to position [0, 0]
drag, startPoint x: 548, startPoint y: 680, endPoint x: 538, endPoint y: 457, distance: 223.2
click at [538, 457] on code "import { useLogin } from '@privy-io/react-auth' ; function LoginButton () { con…" at bounding box center [777, 552] width 598 height 413
copy code "onComplete : ({ user , isNewUser , wasAlreadyAuthenticated , loginMethod , logi…"
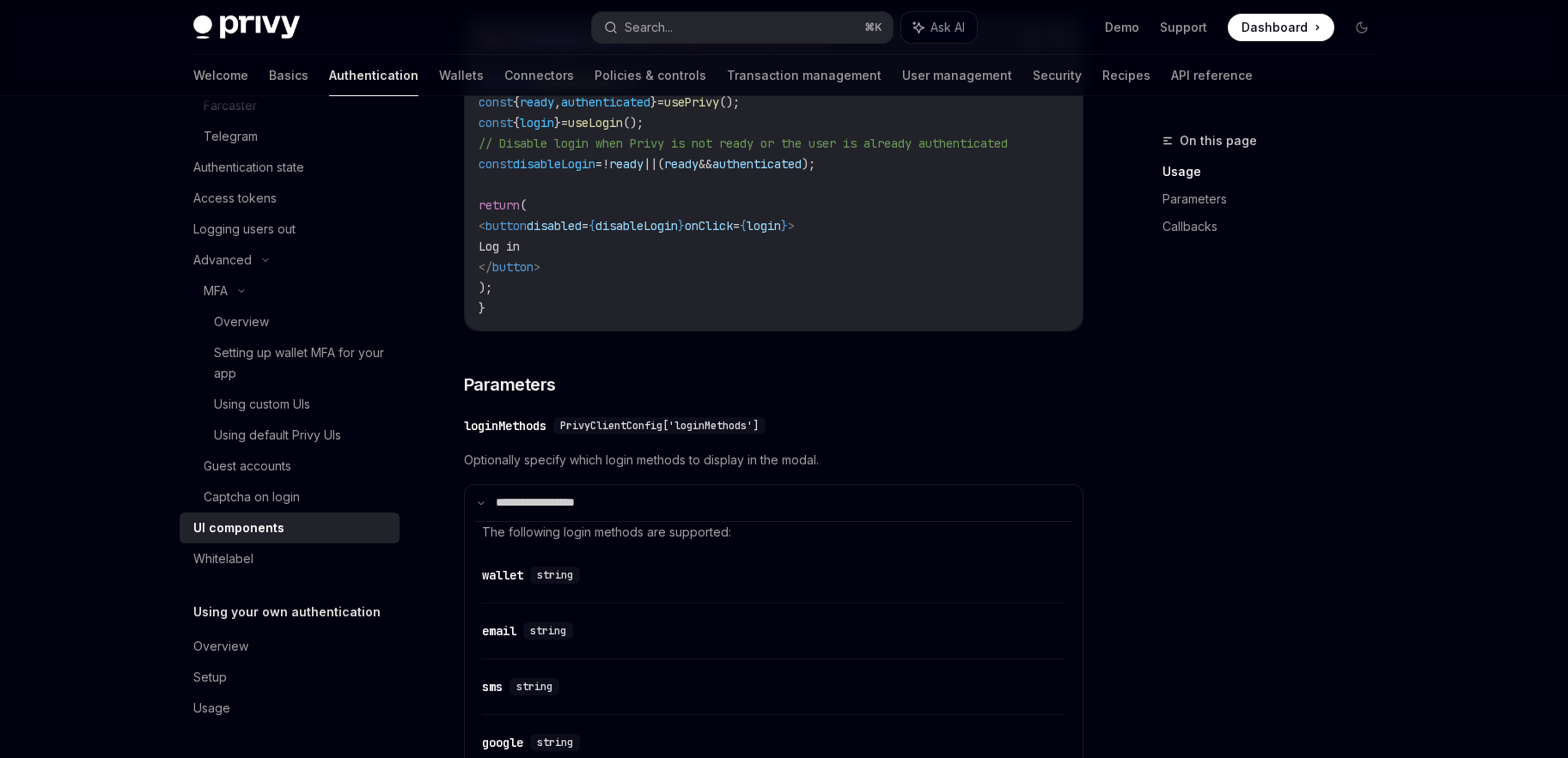
scroll to position [1279, 0]
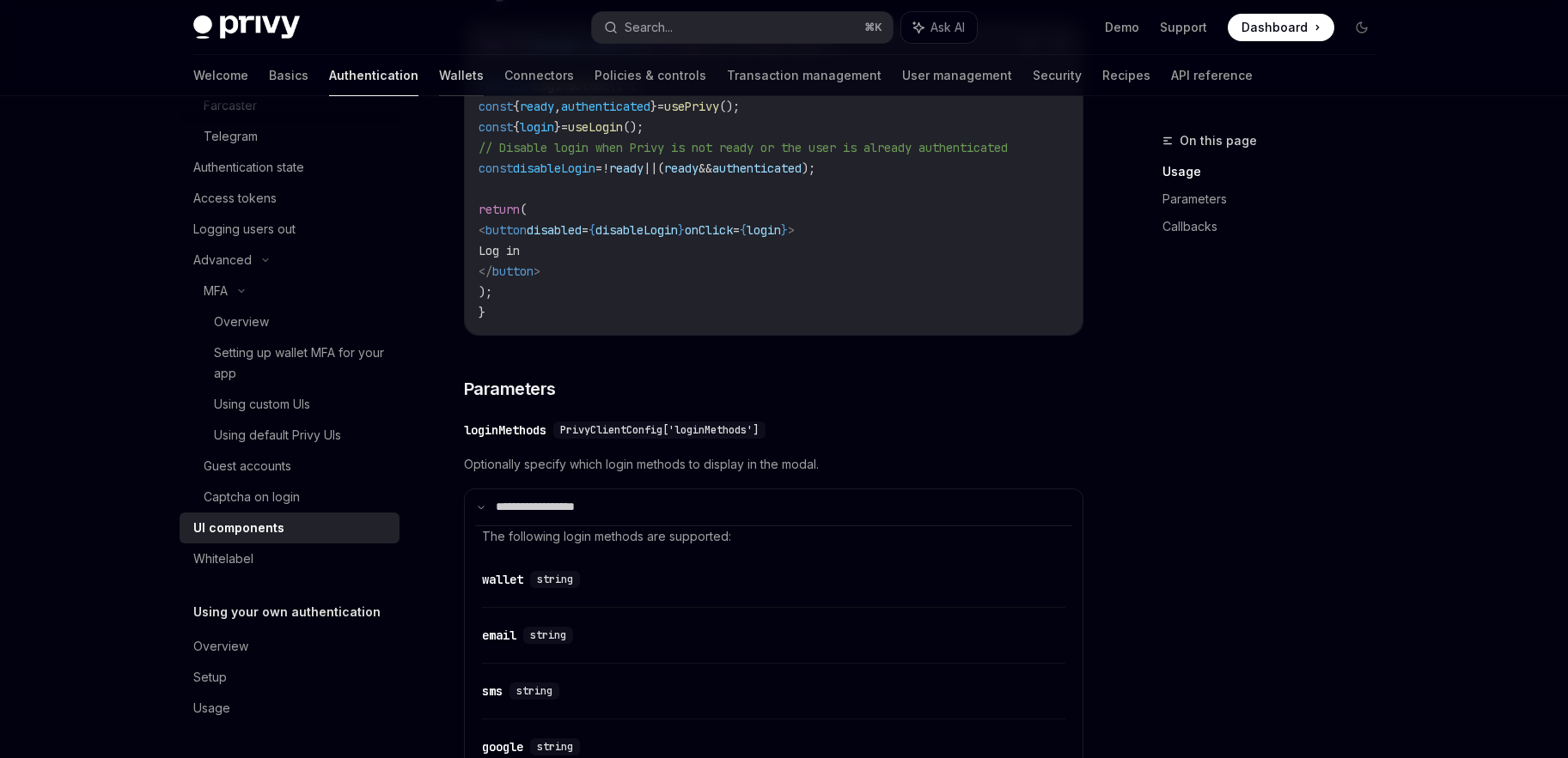
click at [439, 83] on link "Wallets" at bounding box center [461, 75] width 44 height 41
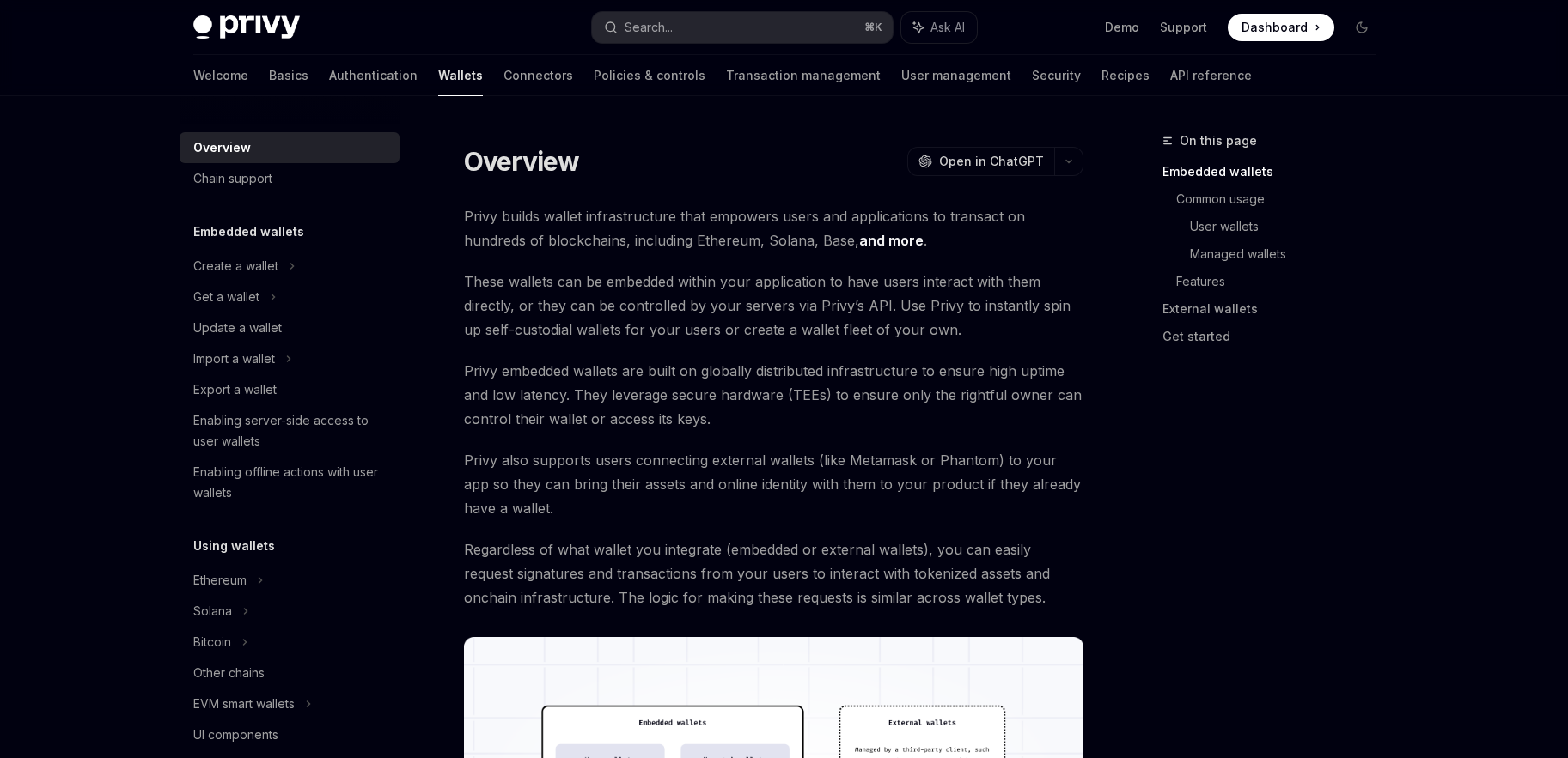
scroll to position [319, 0]
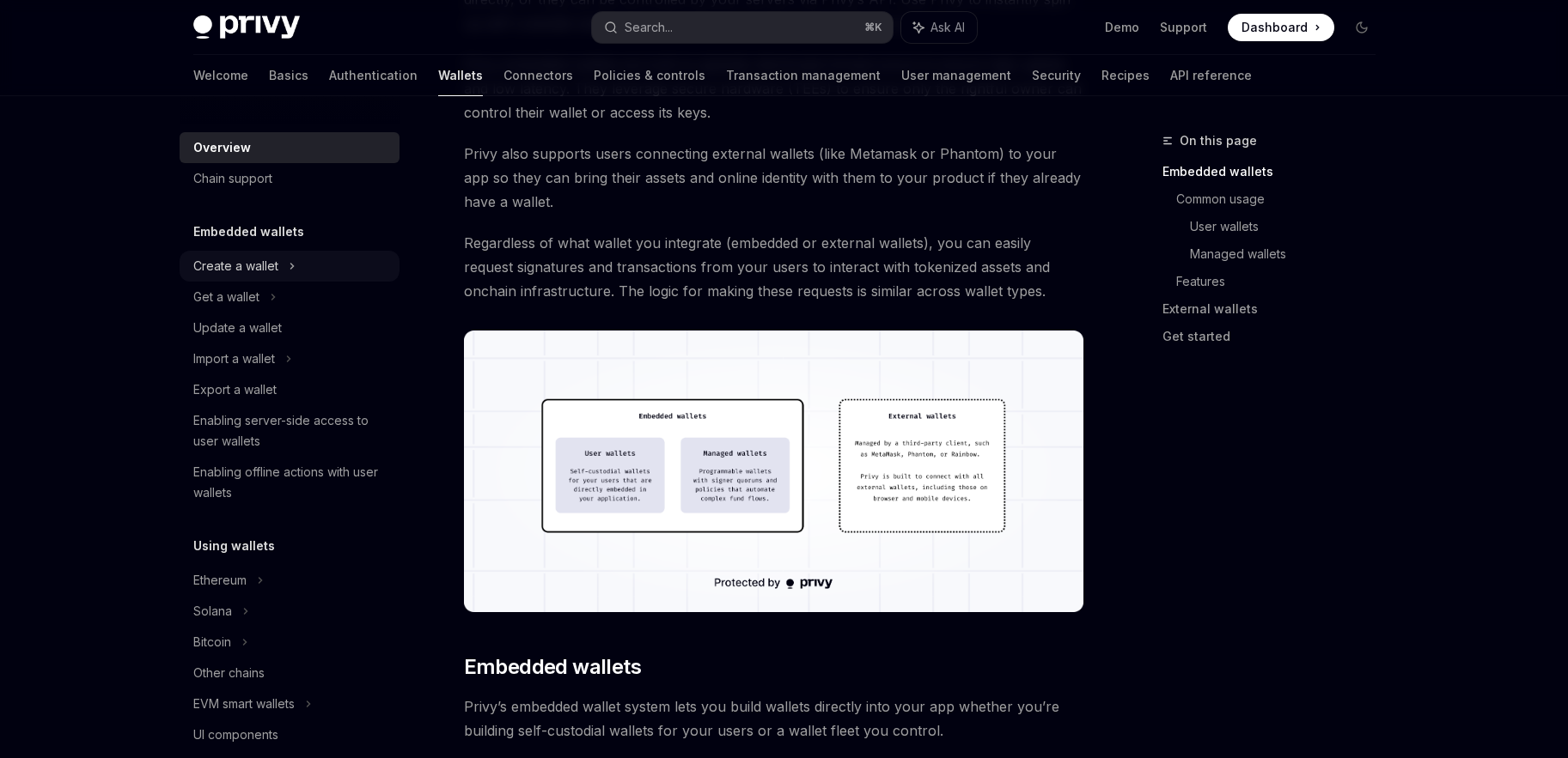
click at [257, 278] on div "Create a wallet" at bounding box center [289, 266] width 220 height 31
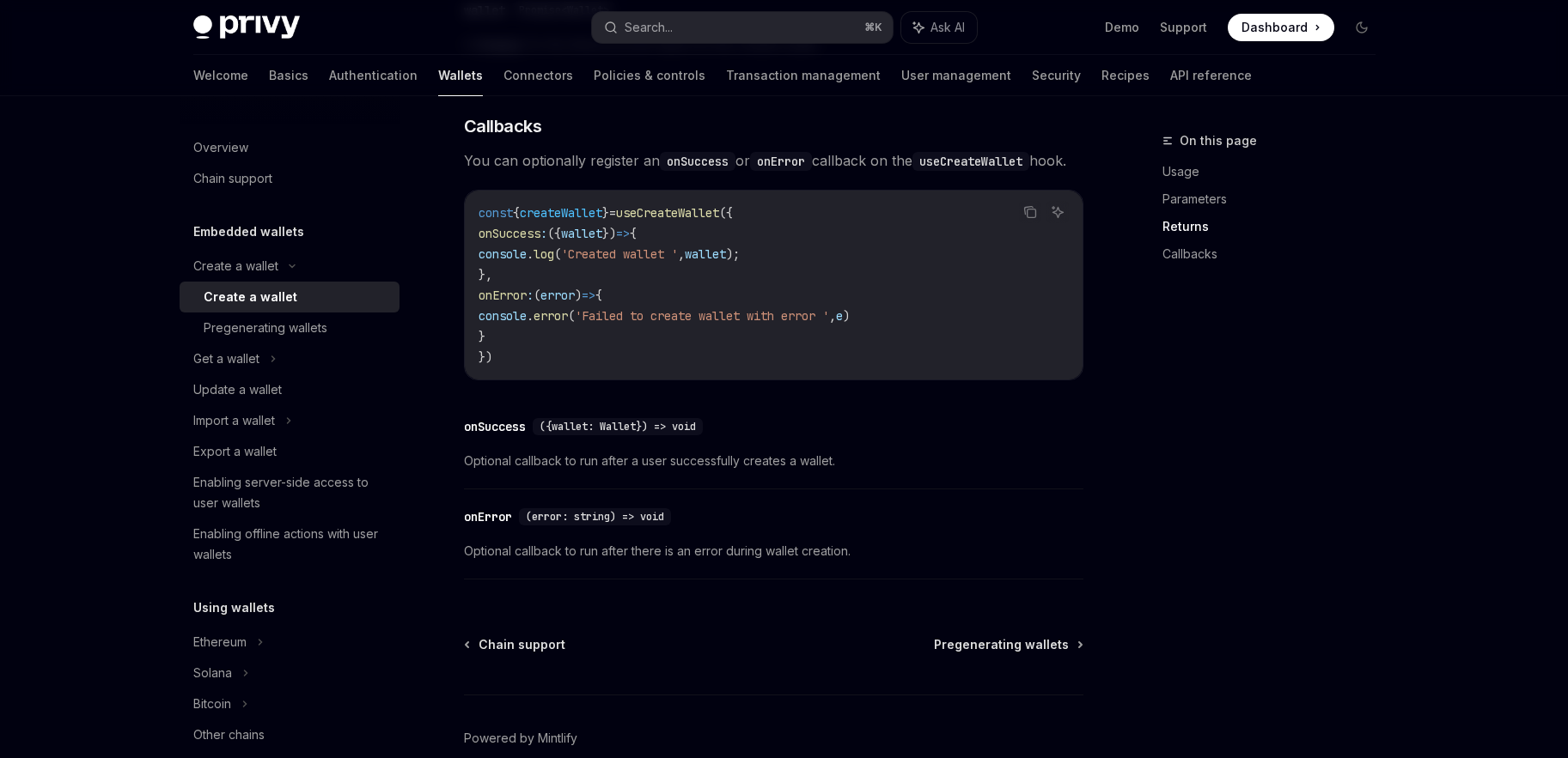
scroll to position [1264, 0]
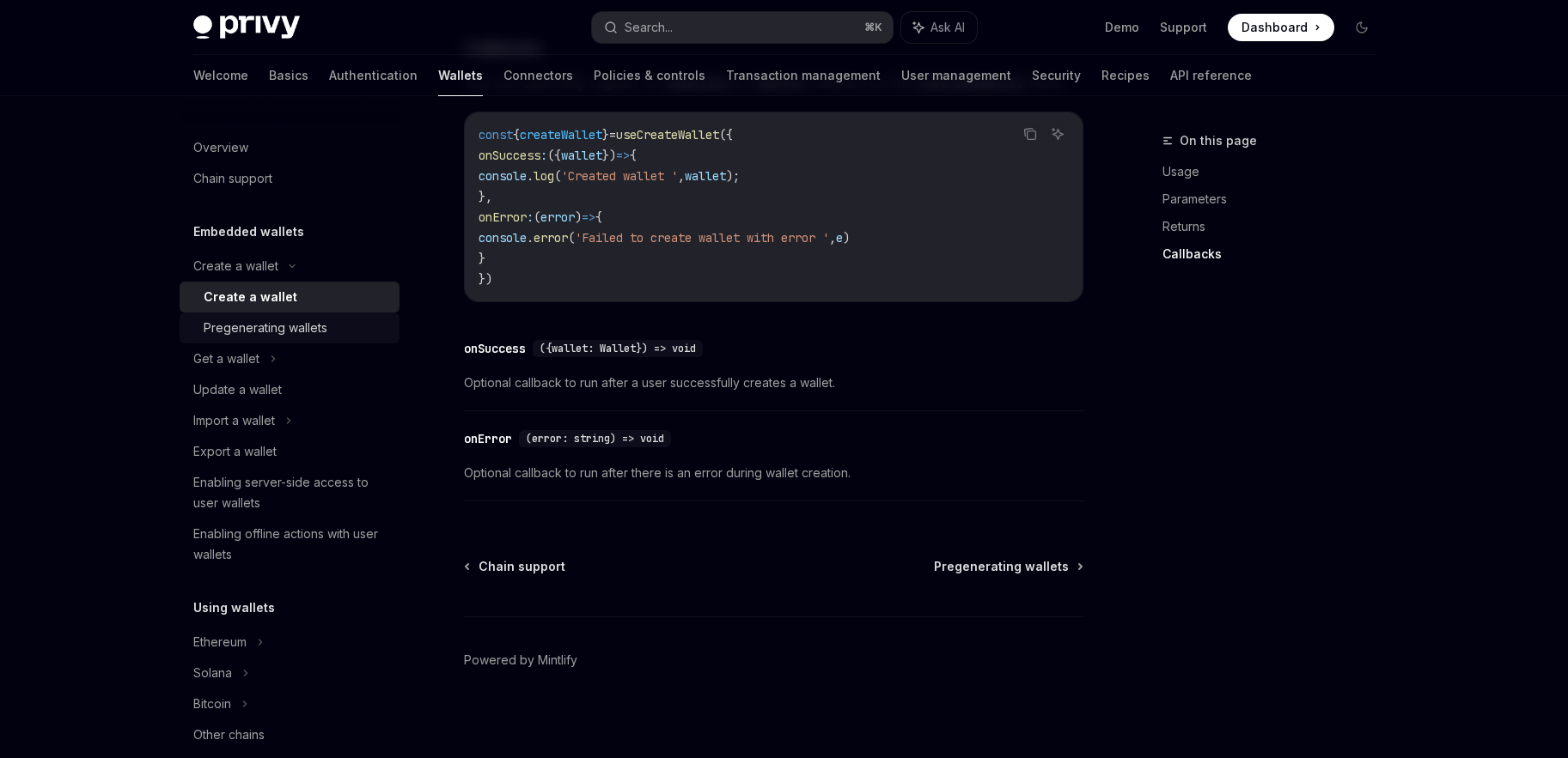
click at [320, 330] on div "Pregenerating wallets" at bounding box center [266, 328] width 124 height 21
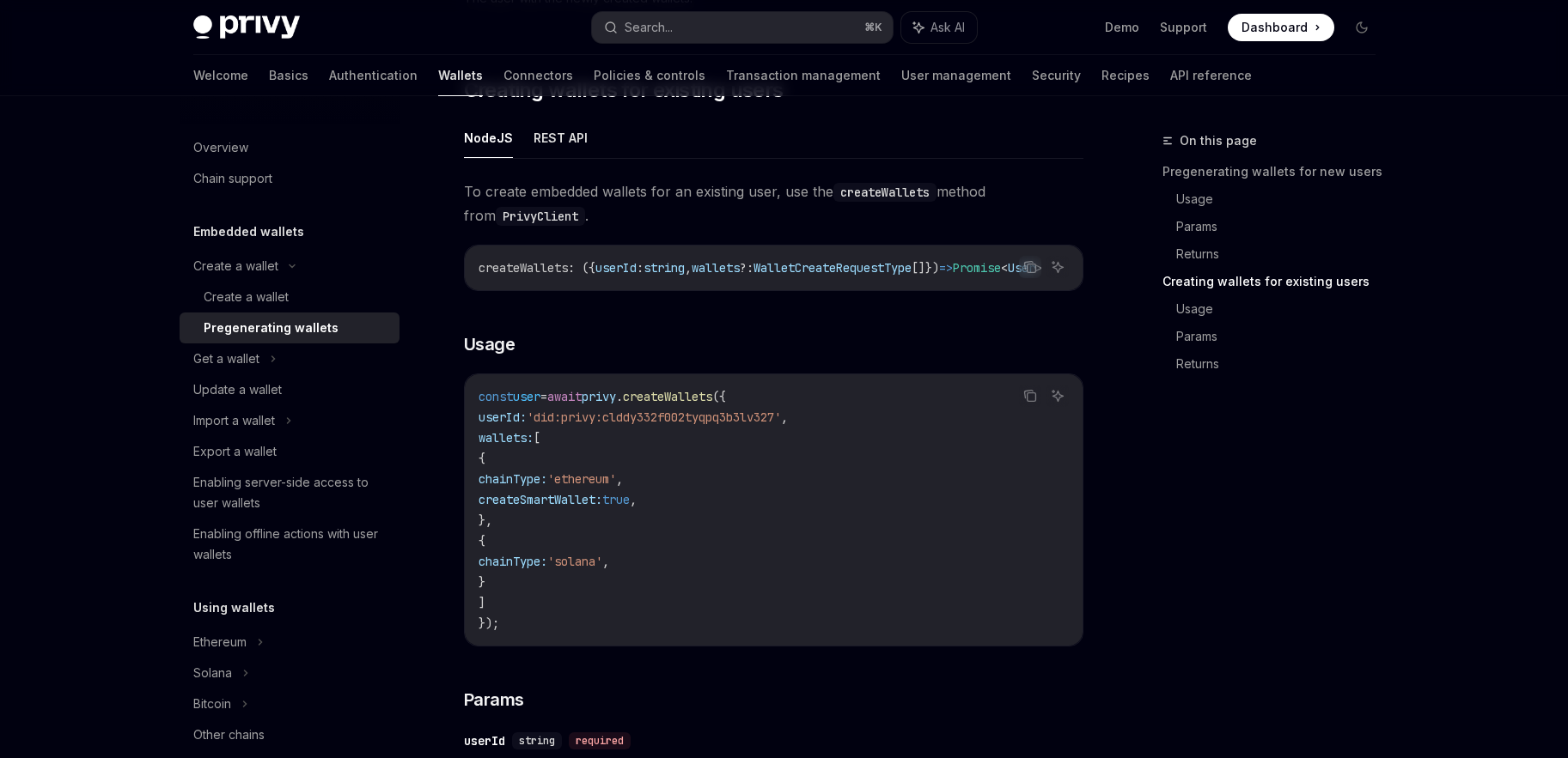
scroll to position [2008, 0]
click at [1295, 33] on span "Dashboard" at bounding box center [1275, 28] width 66 height 17
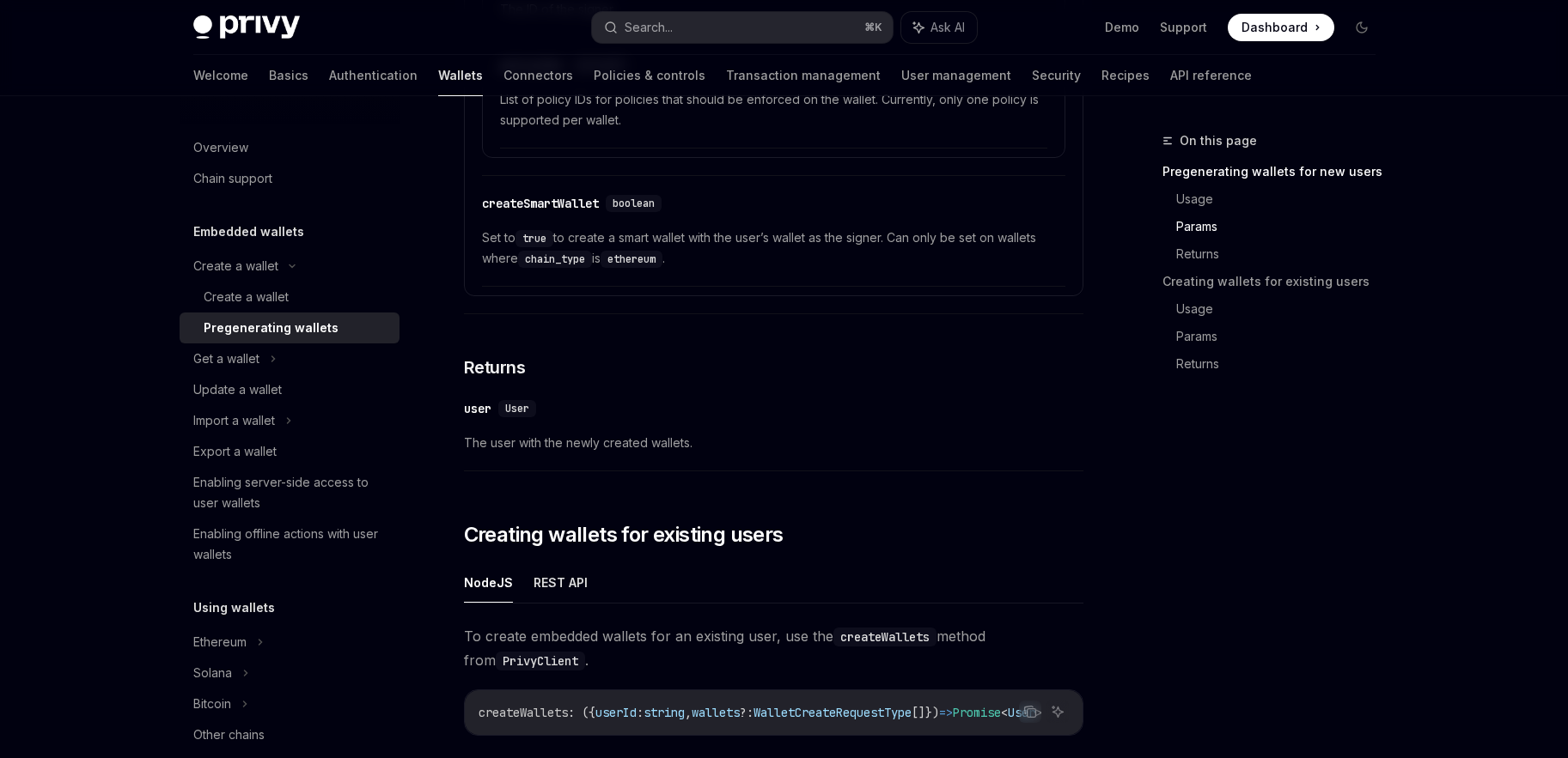
scroll to position [1535, 0]
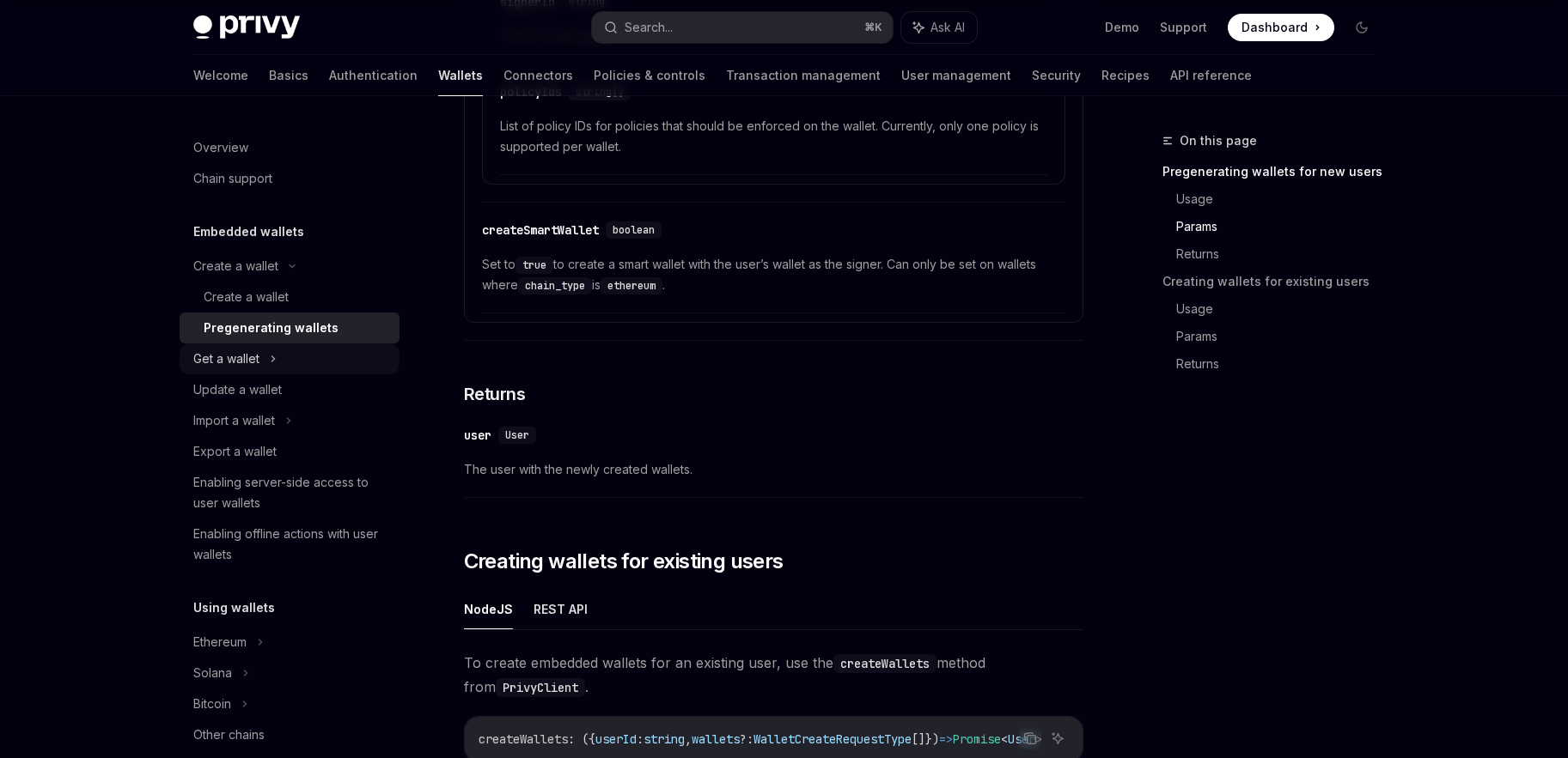
click at [270, 363] on icon at bounding box center [273, 359] width 7 height 21
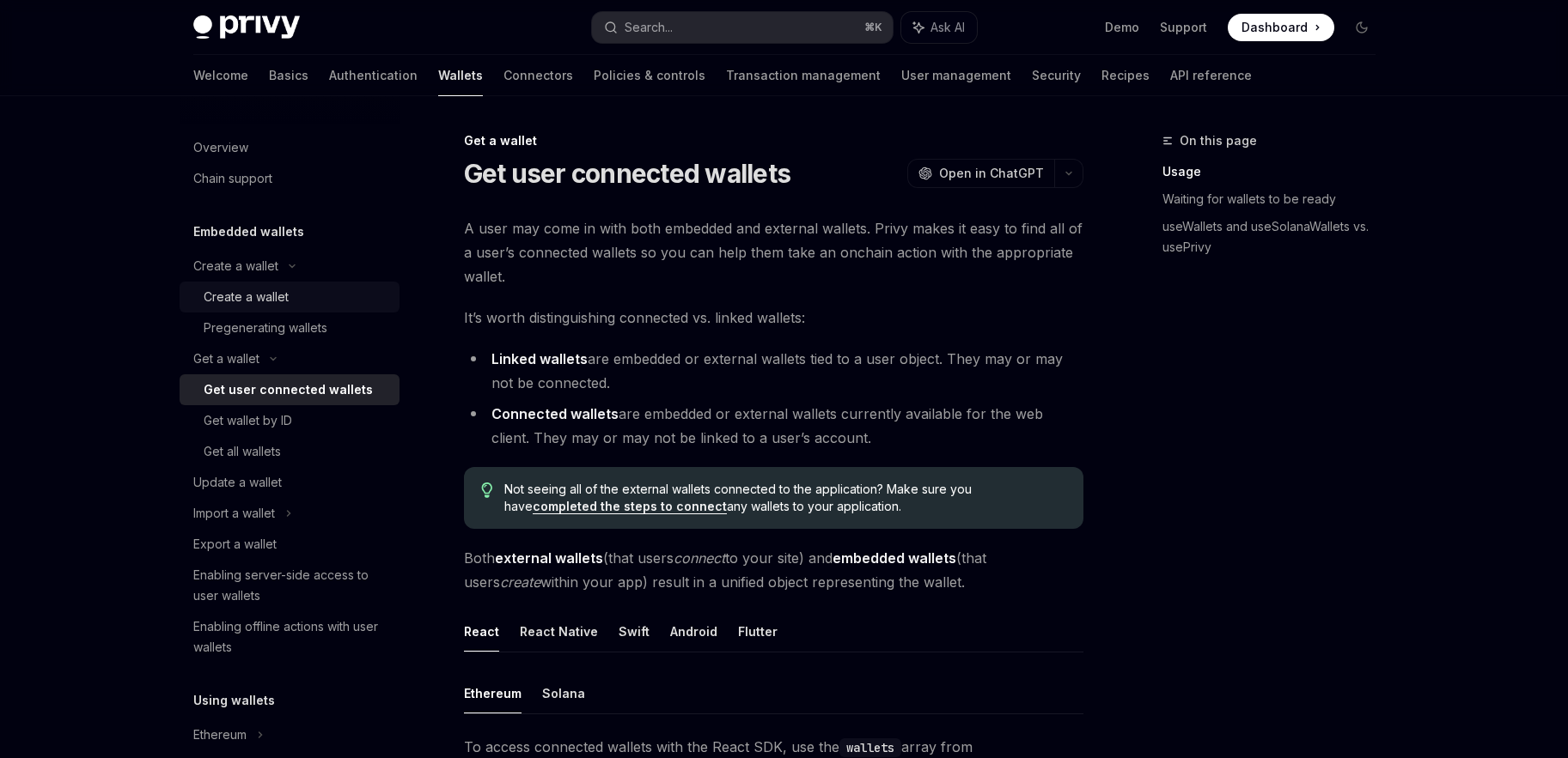
click at [282, 291] on div "Create a wallet" at bounding box center [246, 298] width 85 height 21
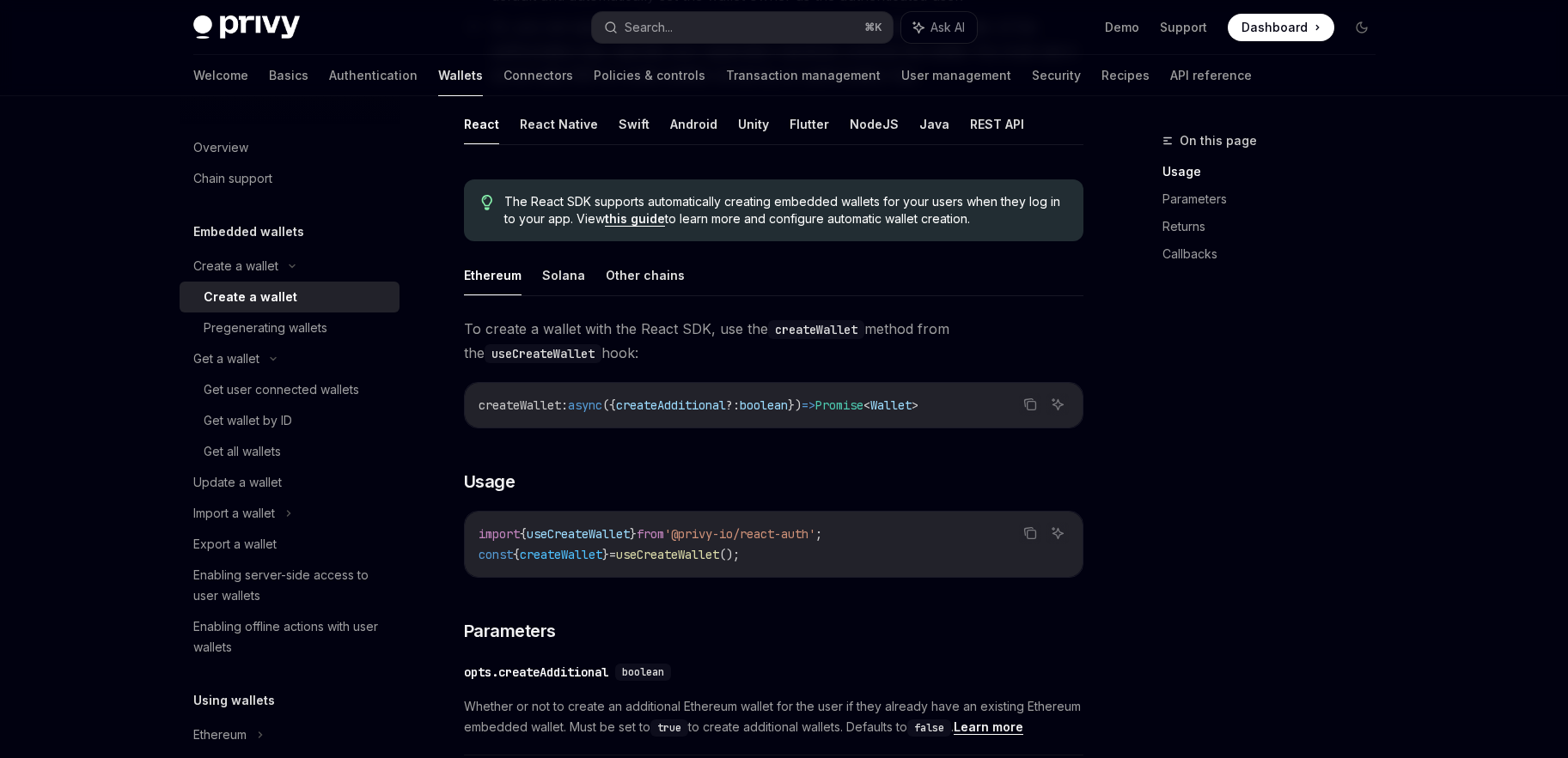
scroll to position [336, 0]
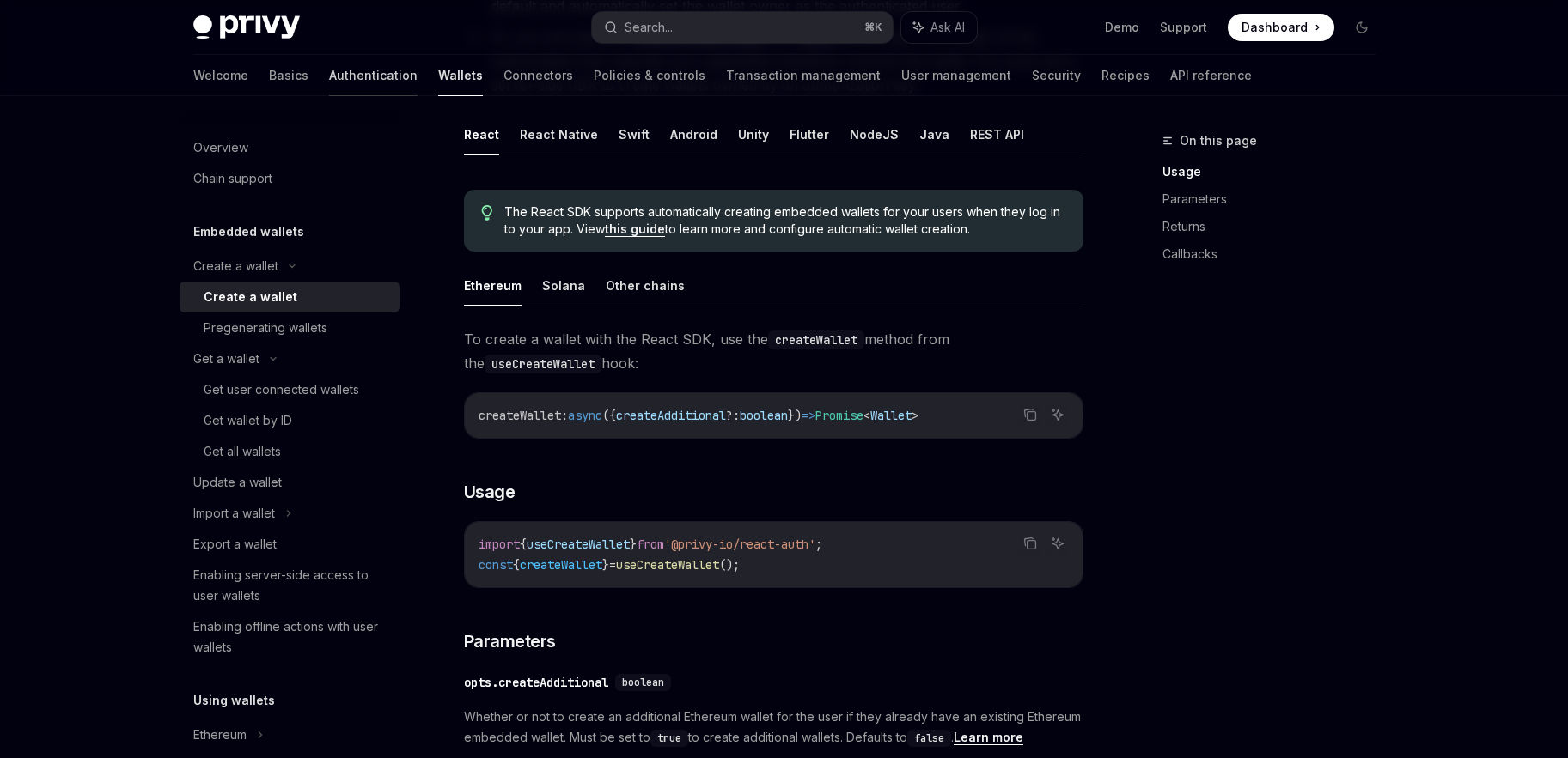
click at [329, 72] on link "Authentication" at bounding box center [373, 75] width 89 height 41
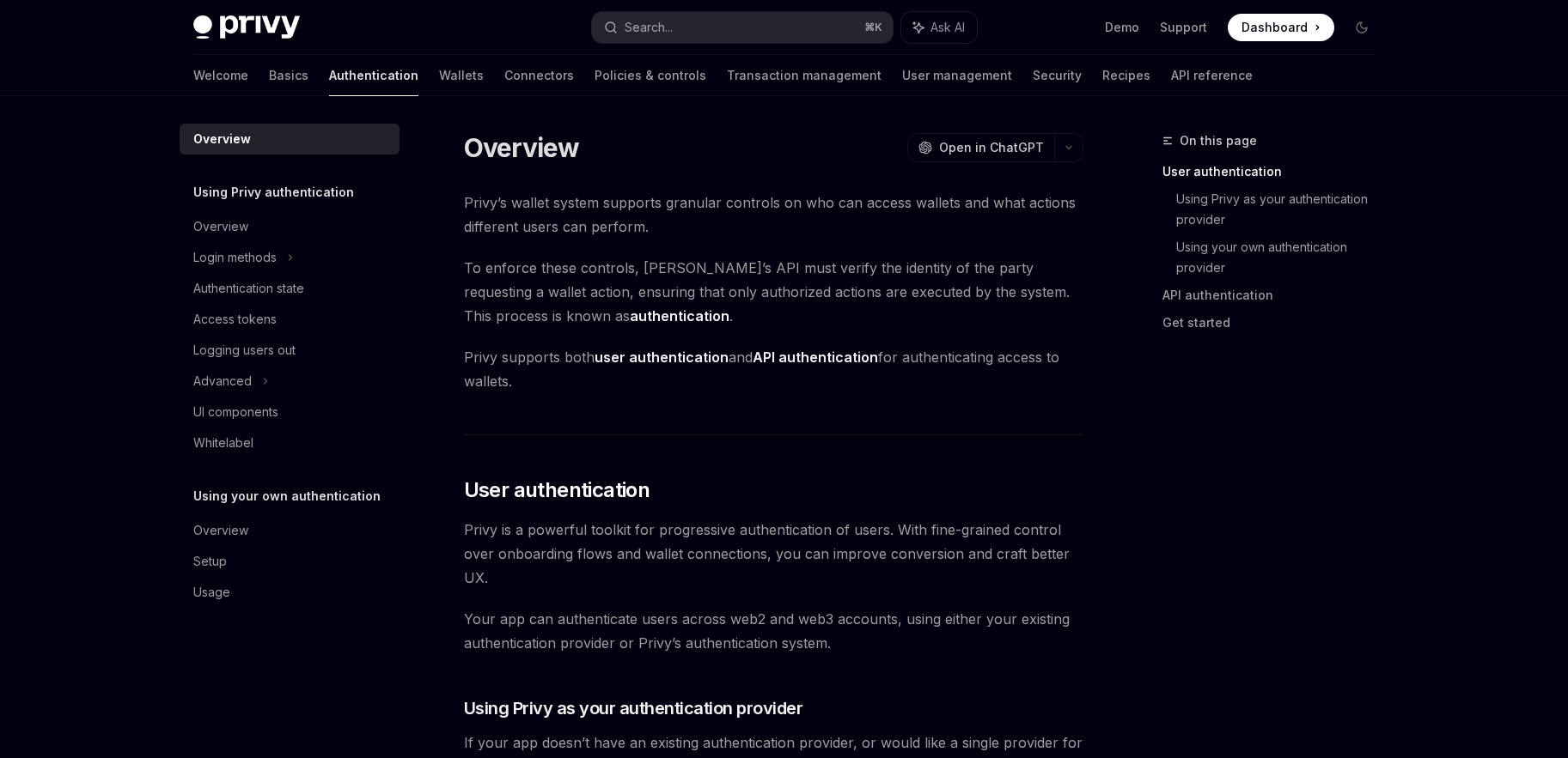
type textarea "*"
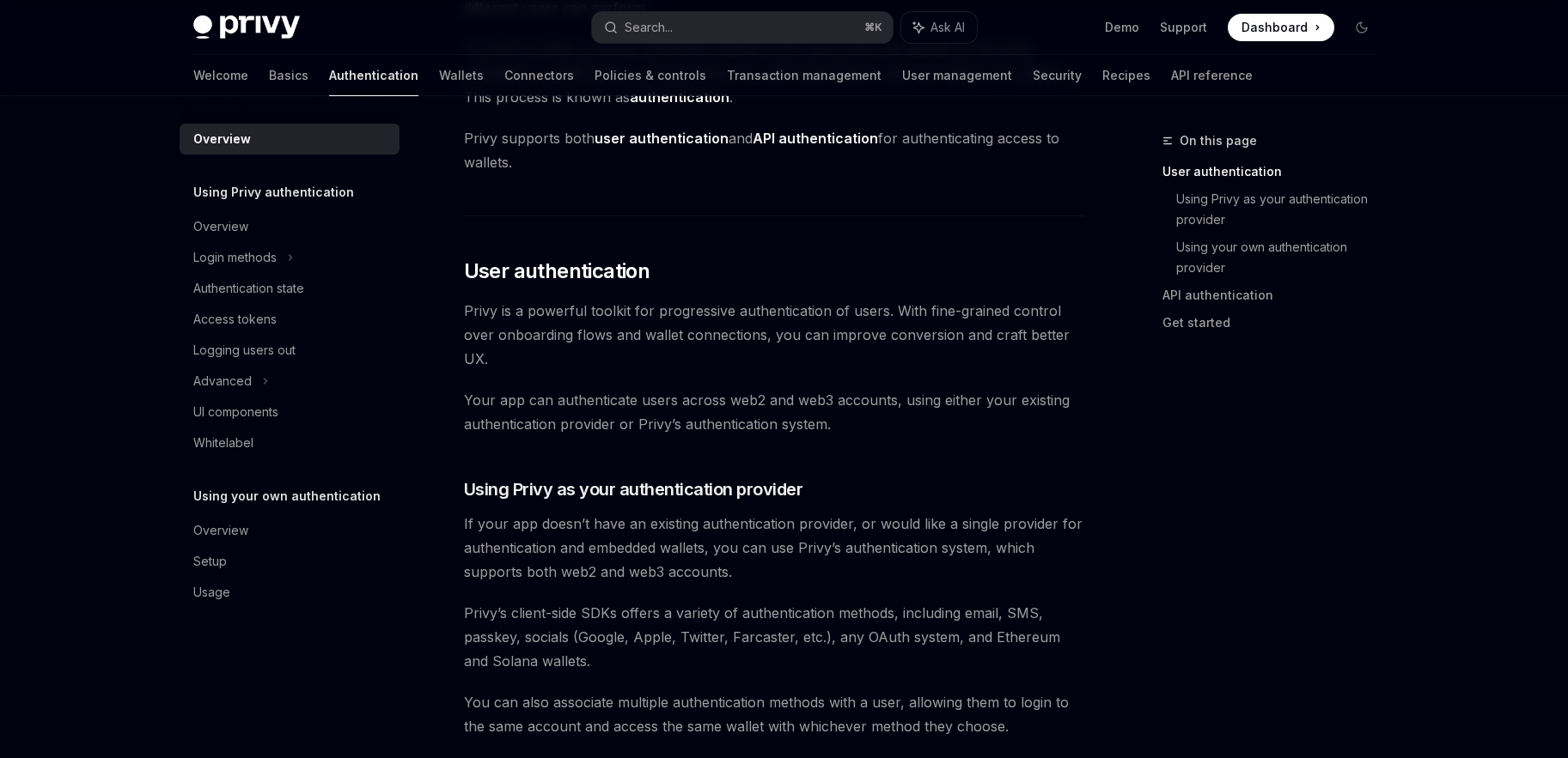
scroll to position [222, 0]
